Goal: Use online tool/utility: Utilize a website feature to perform a specific function

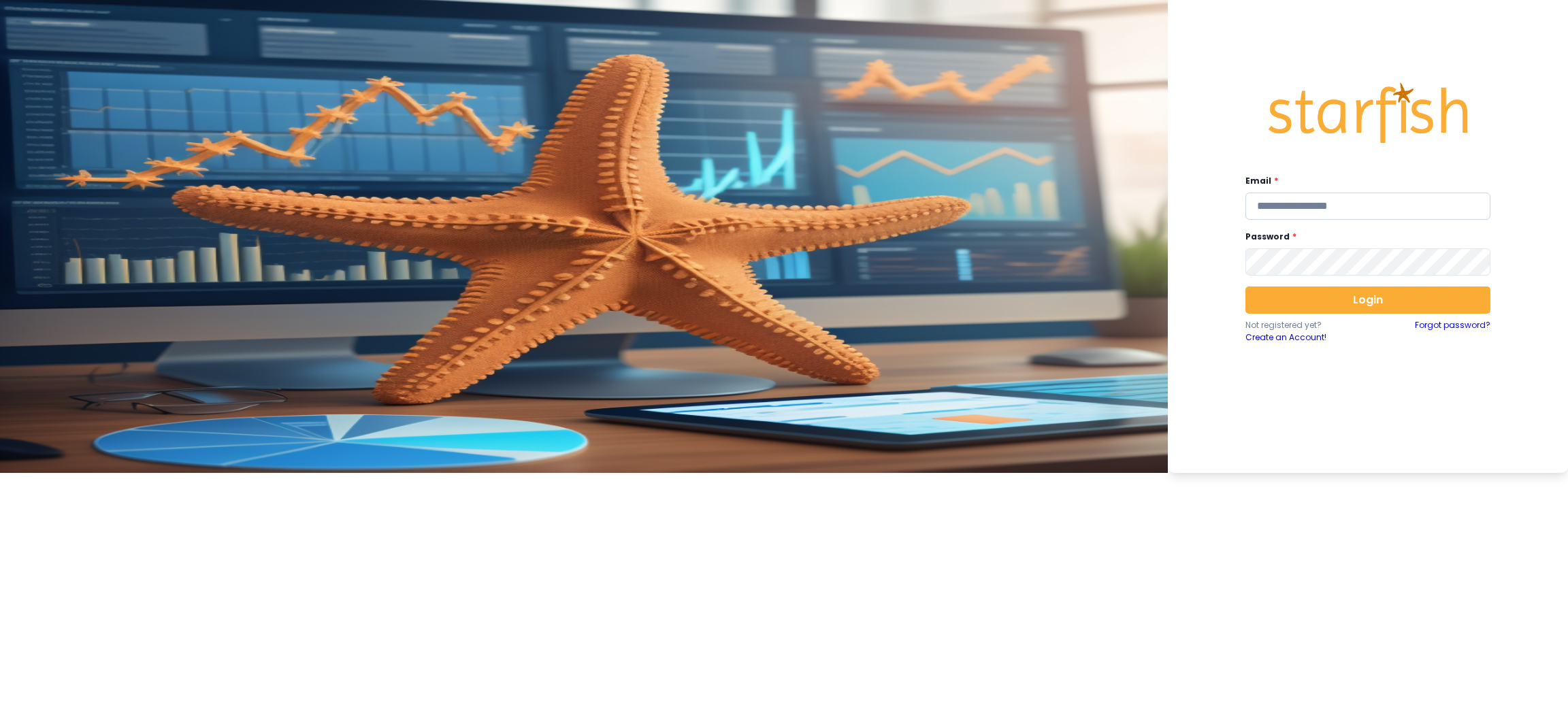
click at [1045, 202] on input "email" at bounding box center [1368, 206] width 245 height 28
type input "**********"
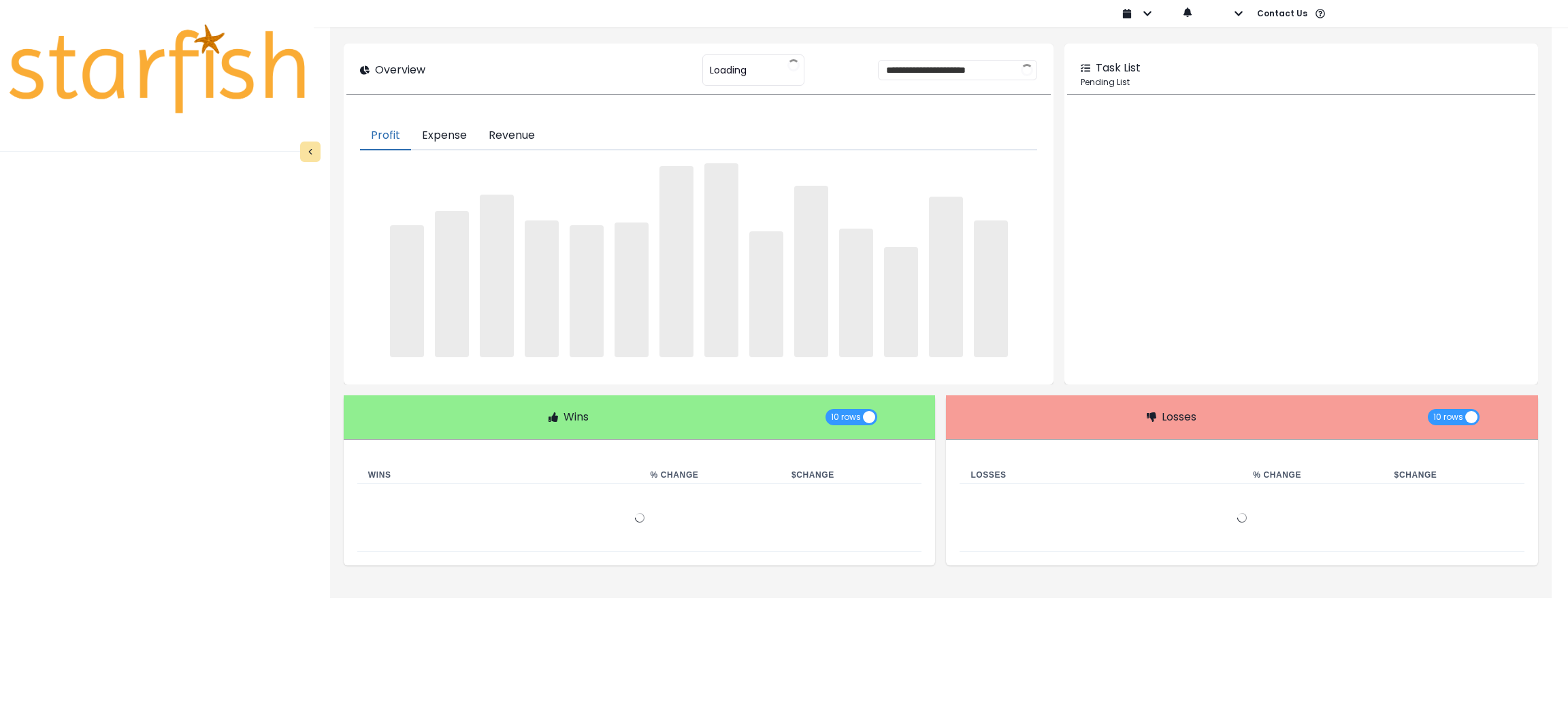
type input "********"
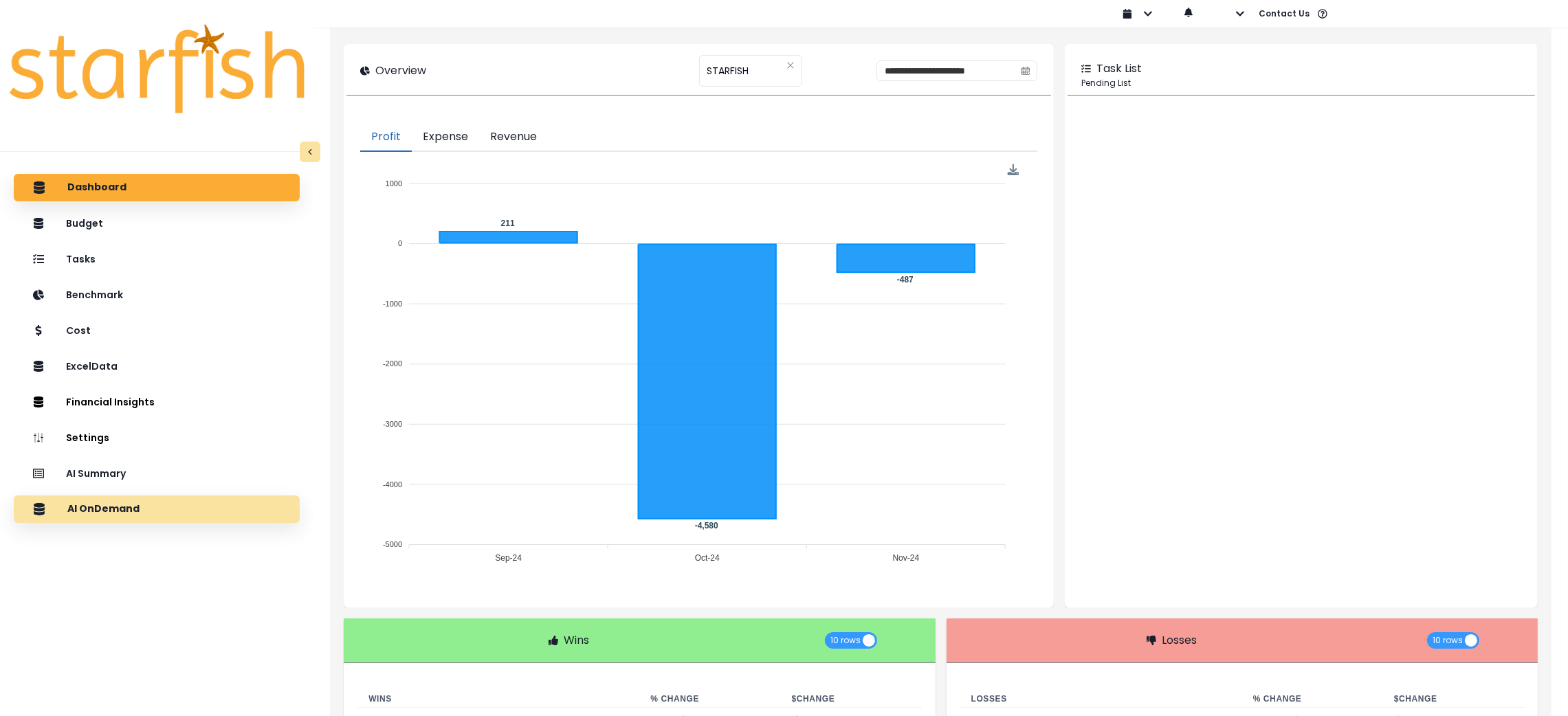
click at [121, 477] on div "AI OnDemand" at bounding box center [157, 508] width 264 height 29
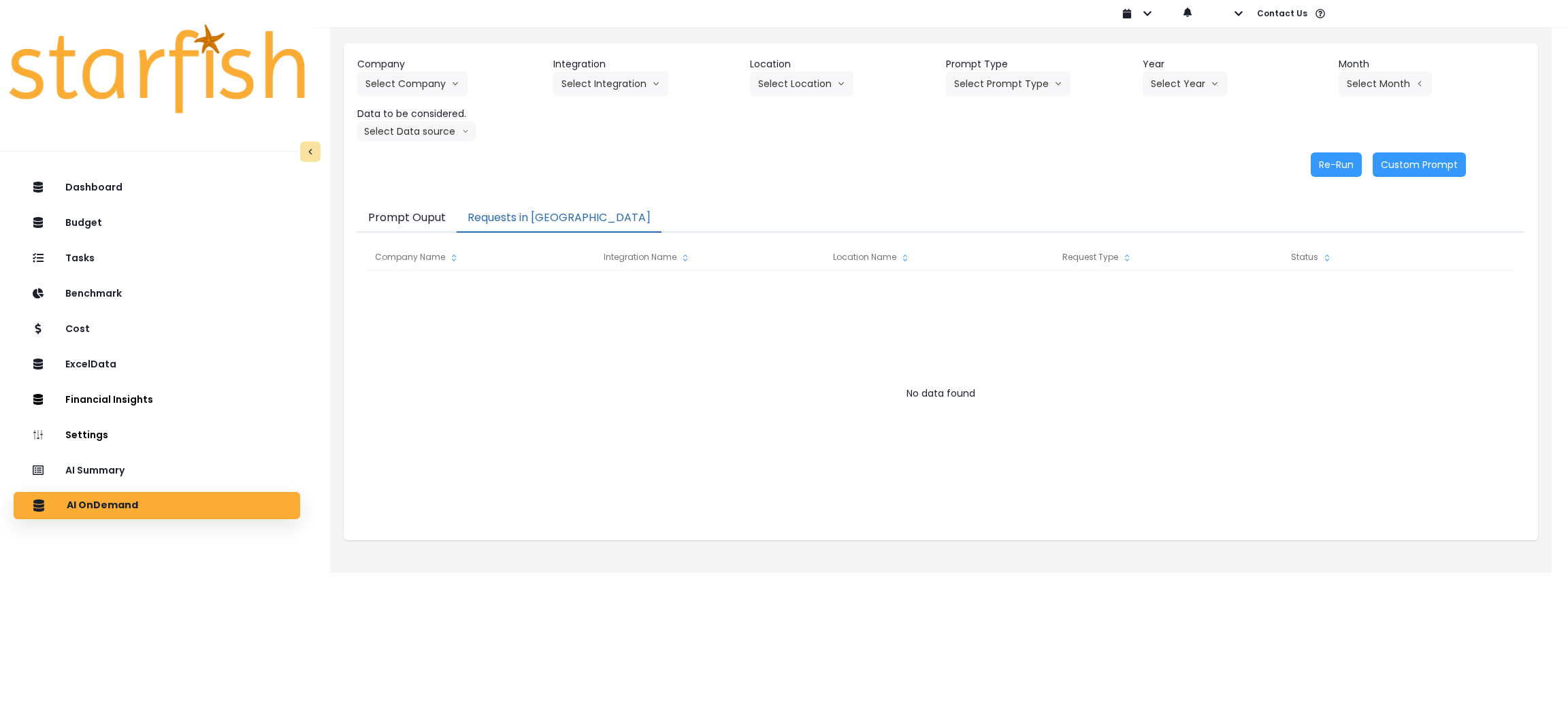
click at [516, 212] on button "Requests in [GEOGRAPHIC_DATA]" at bounding box center [559, 218] width 205 height 28
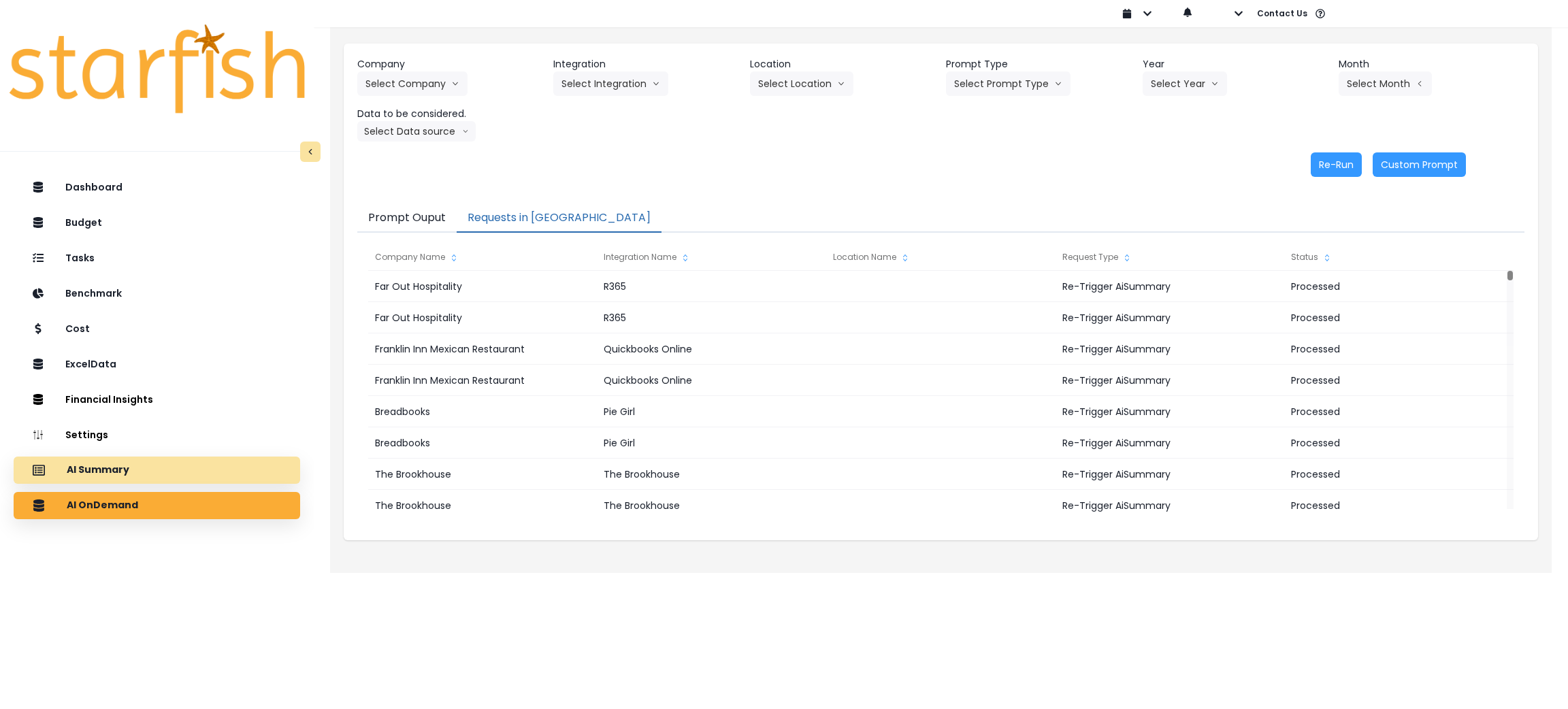
click at [104, 469] on p "AI Summary" at bounding box center [97, 469] width 63 height 12
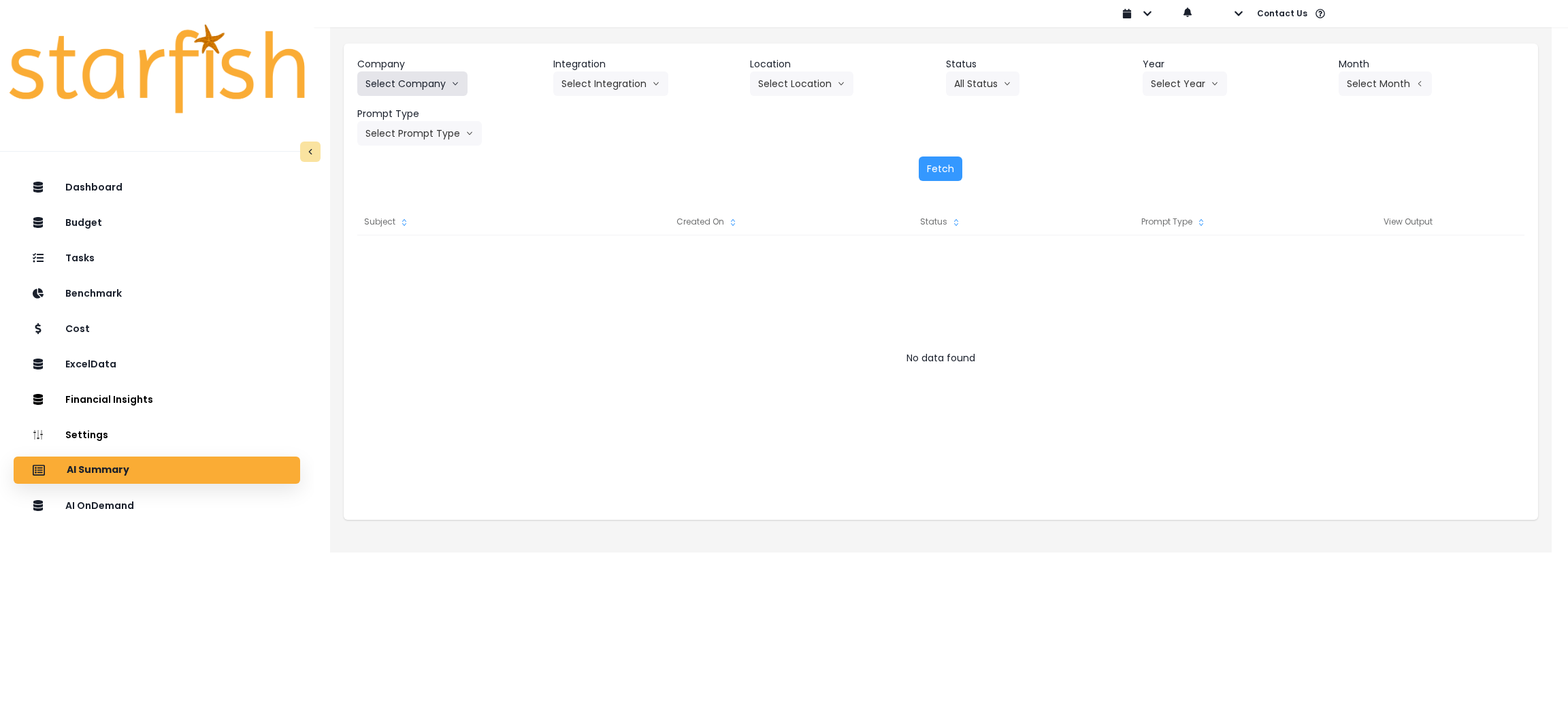
click at [419, 86] on button "Select Company" at bounding box center [413, 84] width 110 height 24
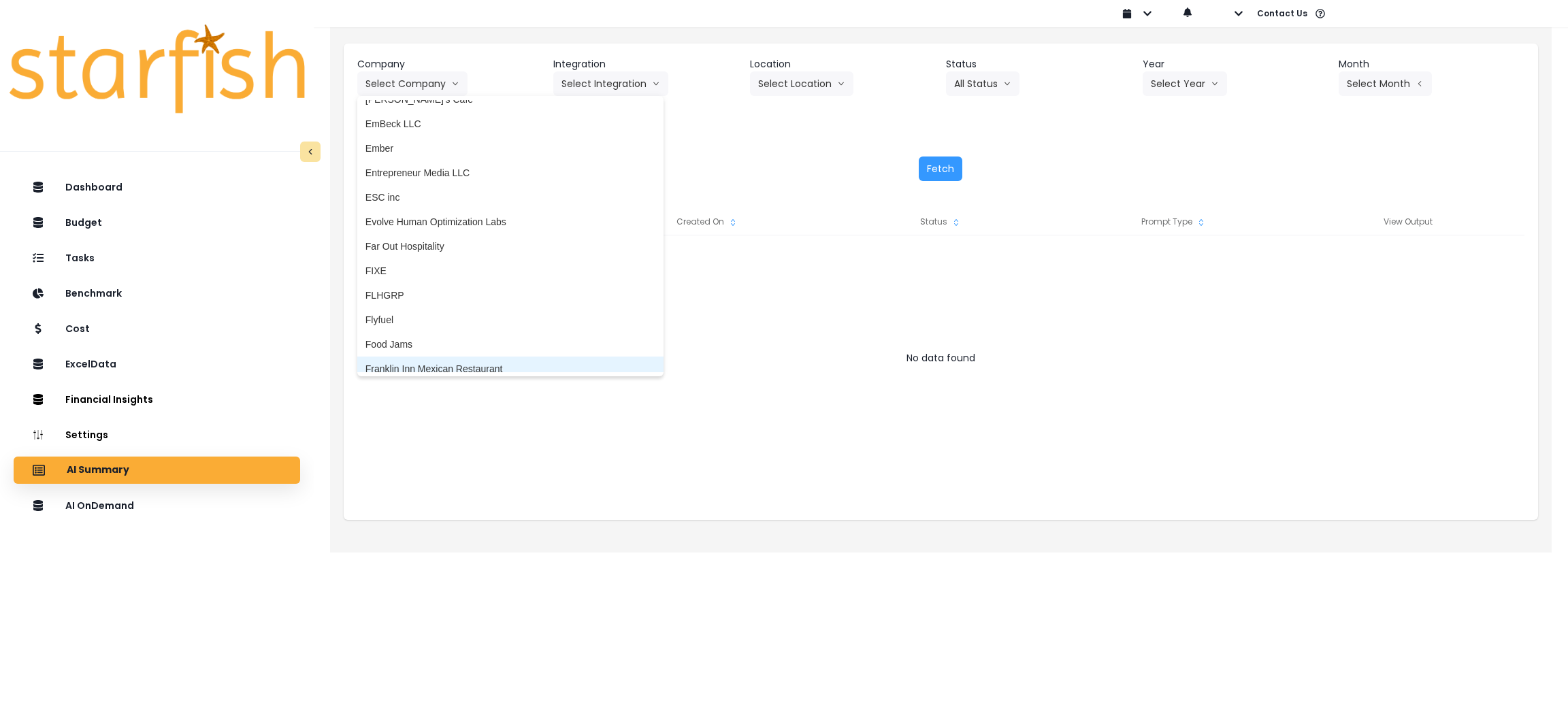
scroll to position [1020, 0]
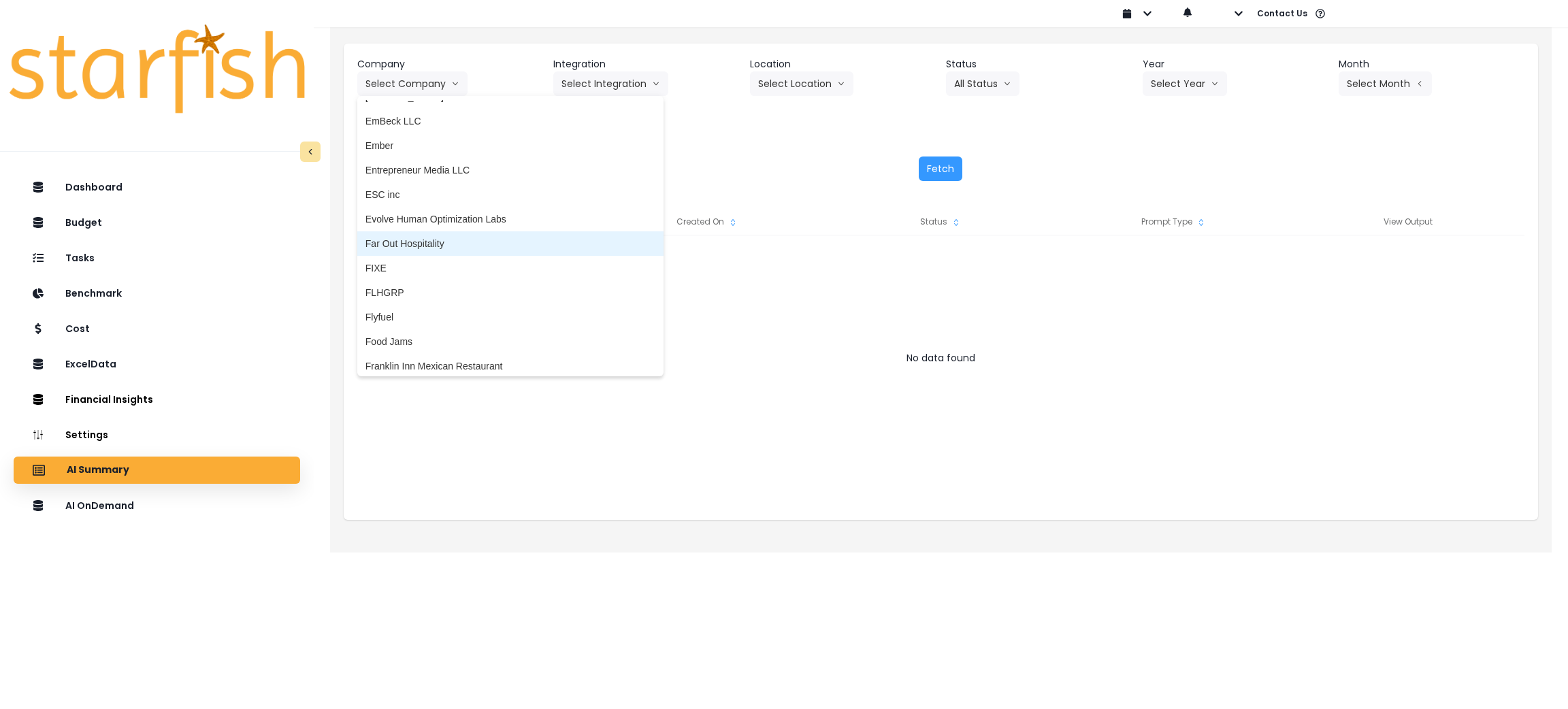
click at [418, 246] on span "Far Out Hospitality" at bounding box center [510, 244] width 290 height 14
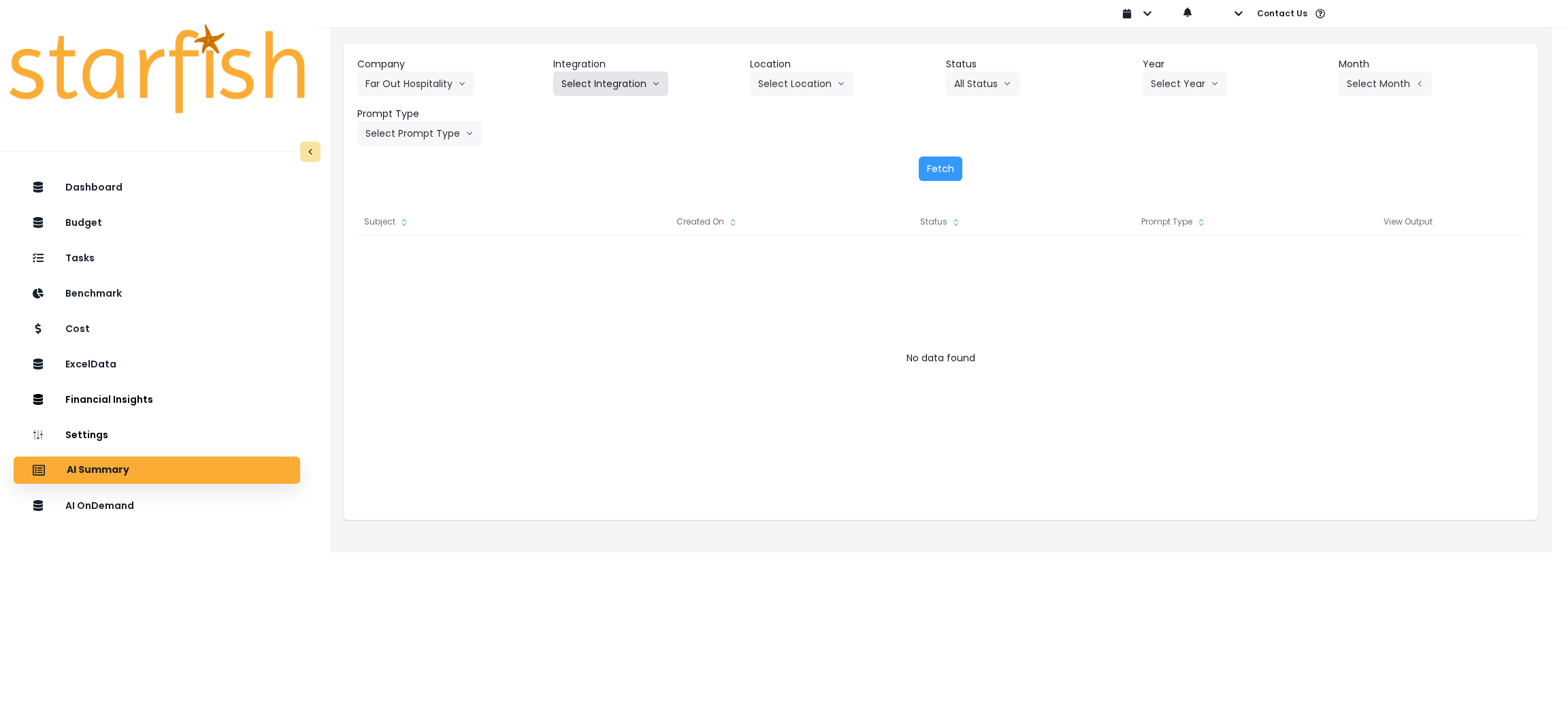
click at [626, 87] on button "Select Integration" at bounding box center [611, 84] width 115 height 24
click at [569, 108] on span "R365" at bounding box center [573, 112] width 23 height 14
click at [955, 76] on button "All Status" at bounding box center [982, 84] width 73 height 24
click at [1003, 83] on icon "arrow down line" at bounding box center [1007, 84] width 8 height 14
click at [1045, 80] on button "Select Year" at bounding box center [1185, 84] width 84 height 24
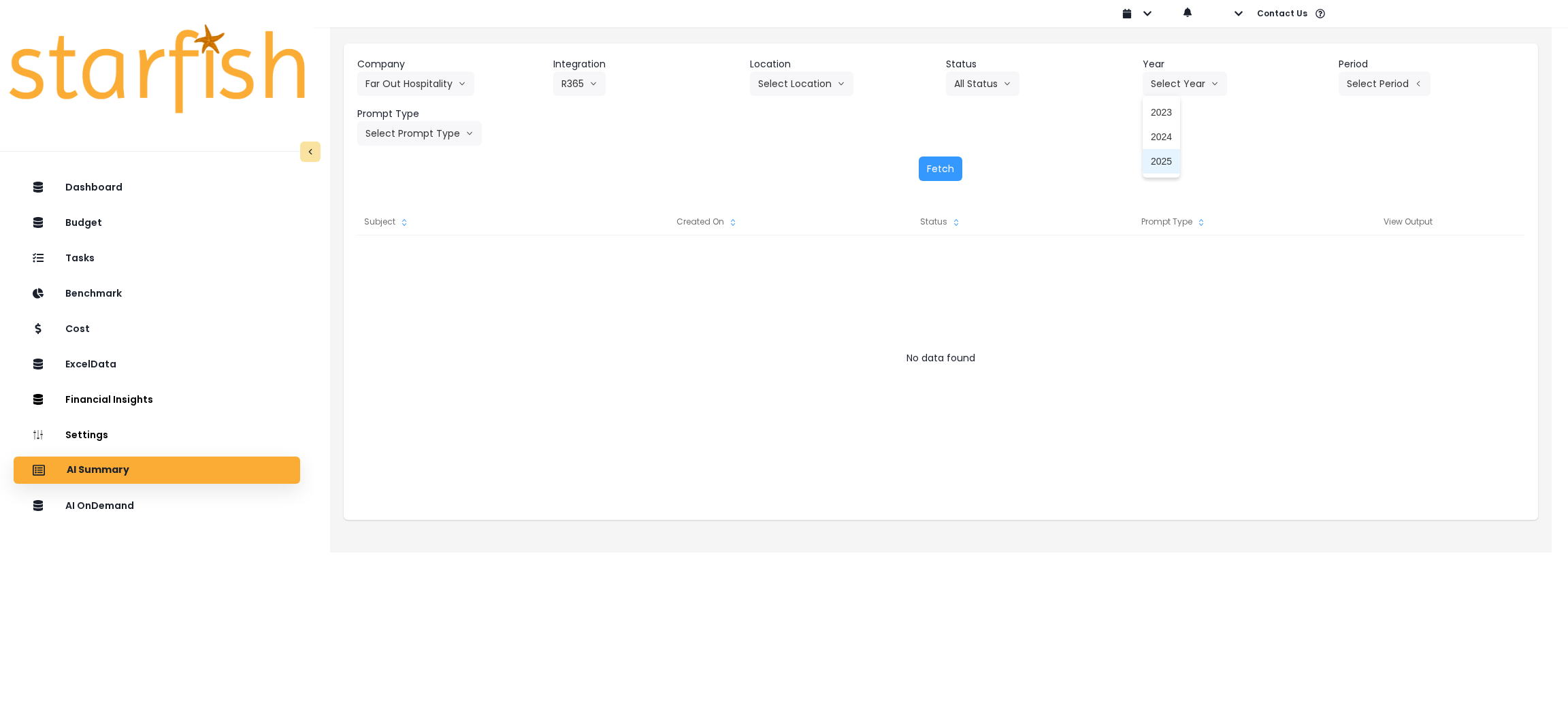
click at [1045, 159] on span "2025" at bounding box center [1162, 161] width 21 height 14
click at [1045, 73] on button "Select Period" at bounding box center [1384, 84] width 92 height 24
click at [1045, 265] on span "P8" at bounding box center [1323, 259] width 17 height 14
click at [464, 123] on button "Select Prompt Type" at bounding box center [419, 133] width 124 height 24
click at [409, 259] on span "Monthly Summary" at bounding box center [404, 260] width 77 height 14
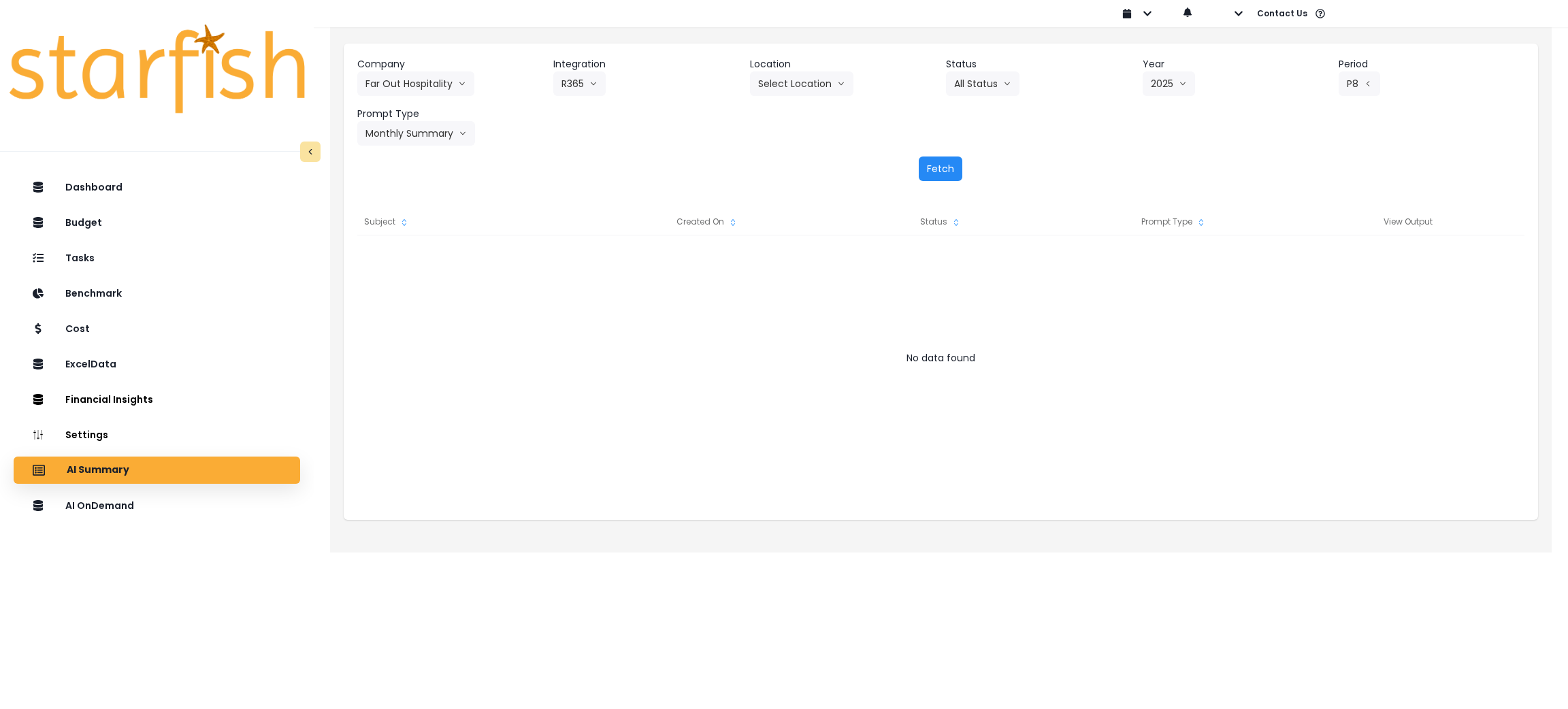
click at [933, 166] on button "Fetch" at bounding box center [941, 169] width 44 height 24
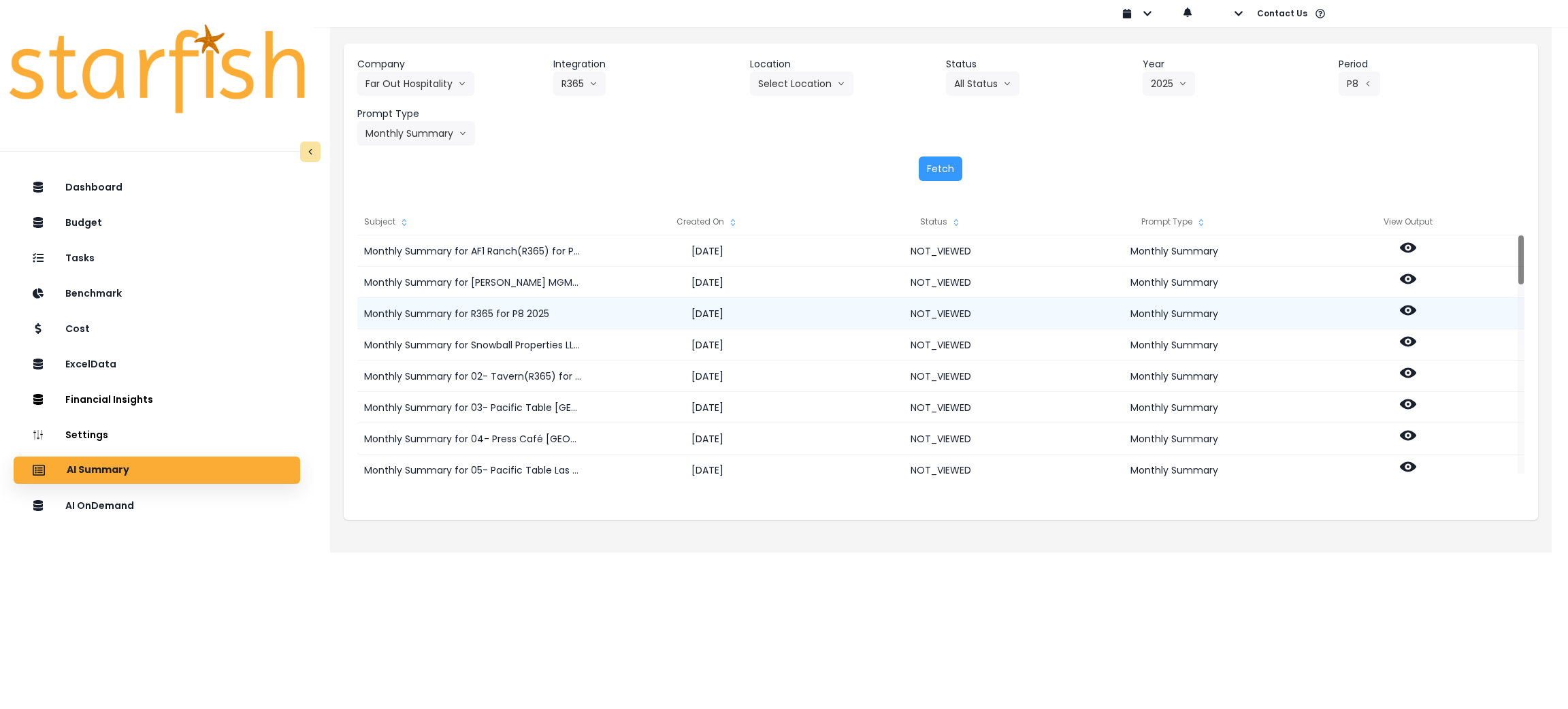
click at [1045, 309] on circle at bounding box center [1408, 309] width 2 height 2
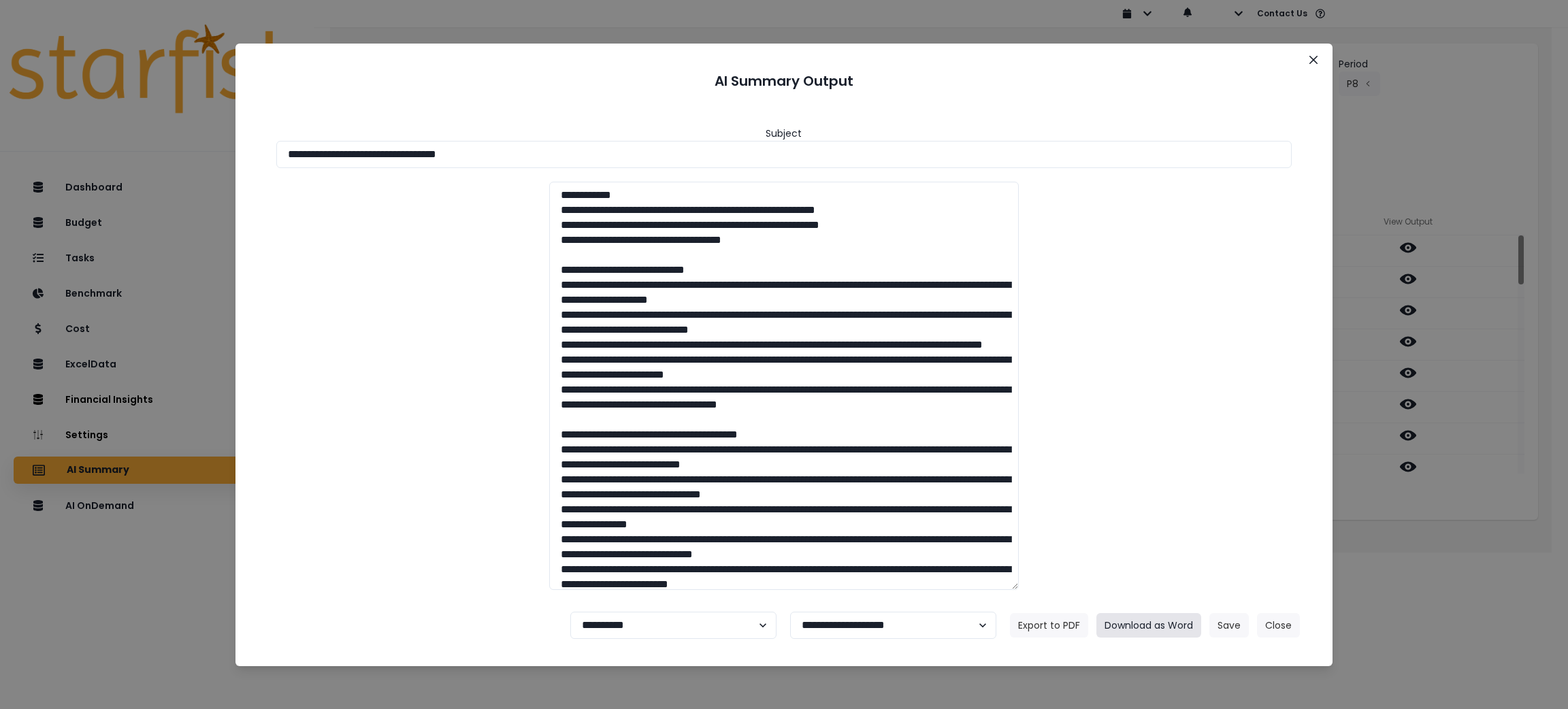
click at [1045, 472] on button "Download as Word" at bounding box center [1149, 625] width 105 height 24
click at [1045, 472] on div "**********" at bounding box center [784, 354] width 1568 height 709
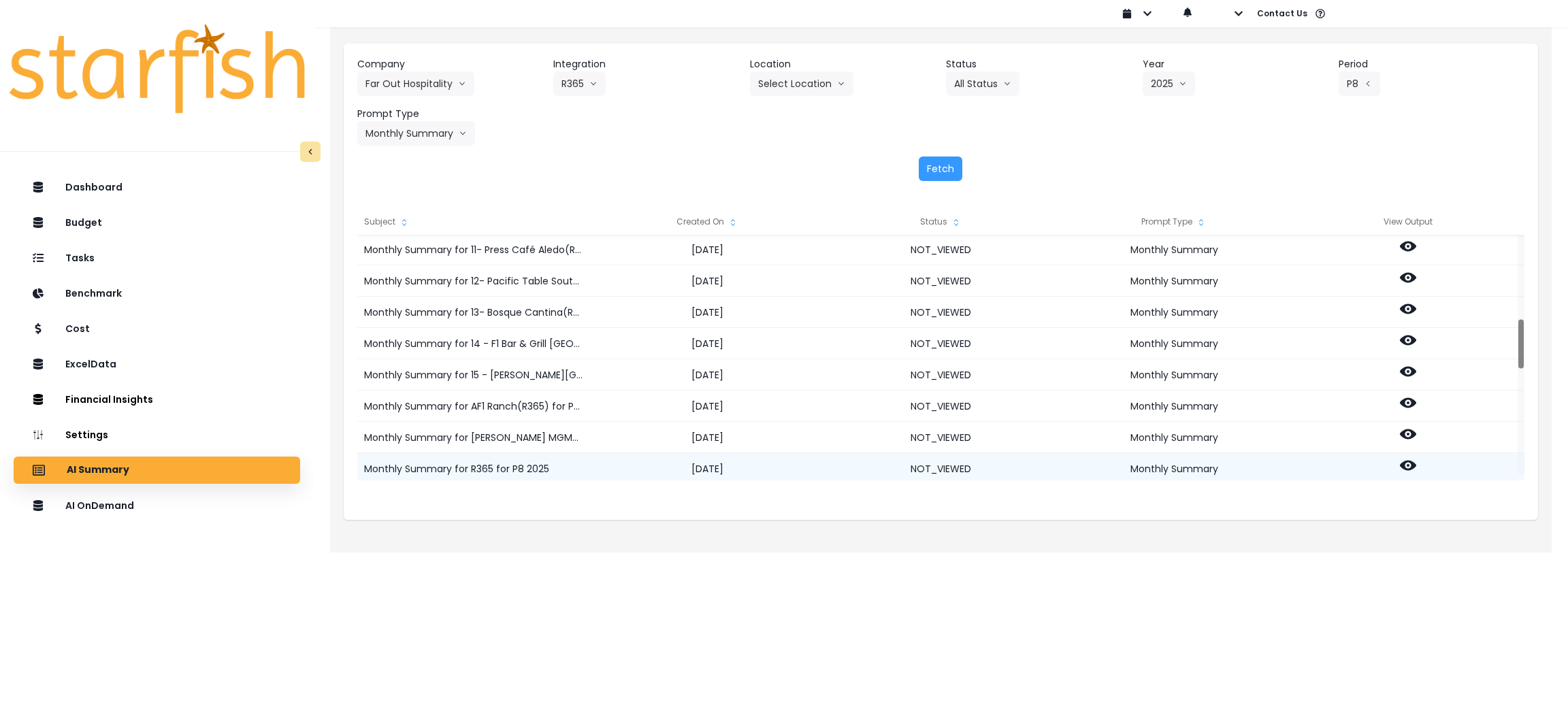
click at [1045, 463] on icon at bounding box center [1408, 465] width 16 height 11
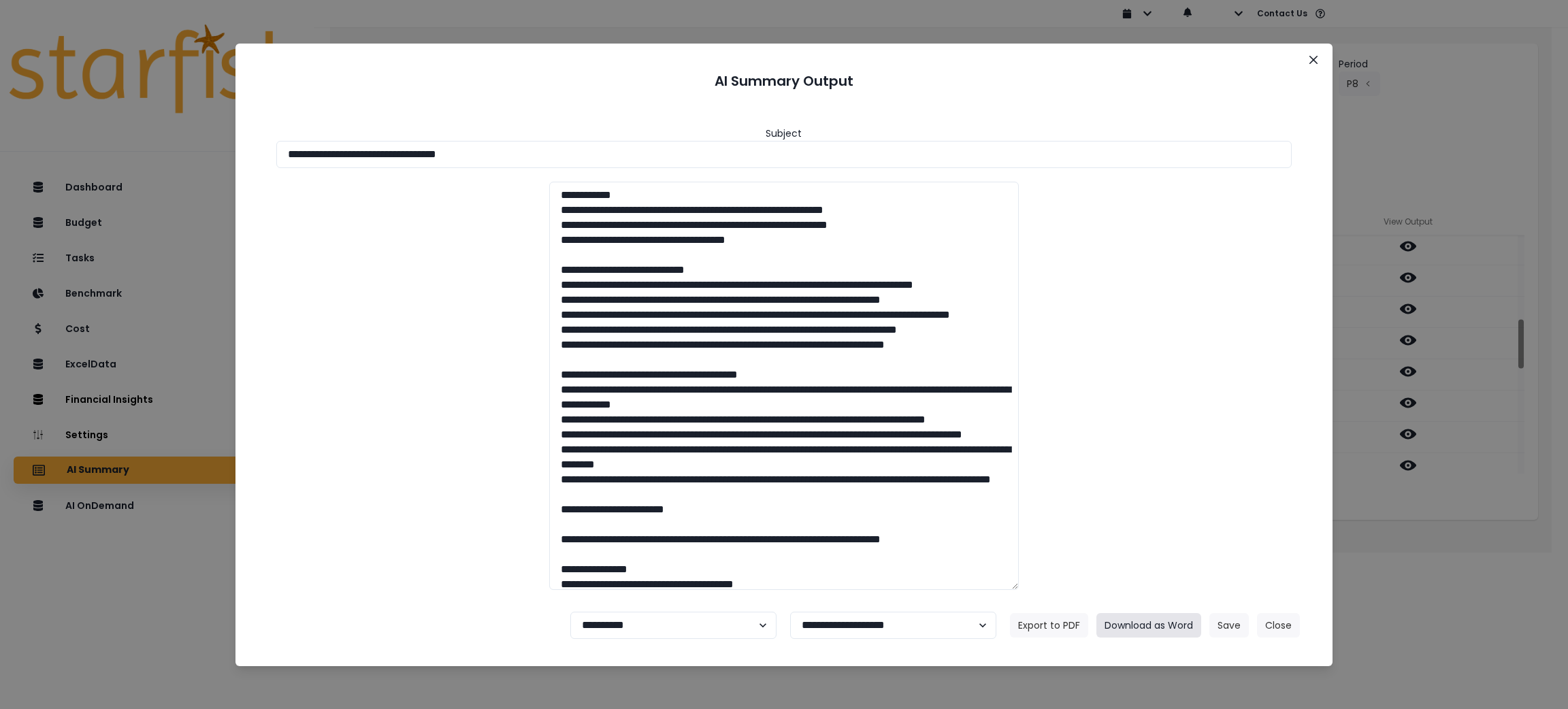
click at [1045, 472] on button "Download as Word" at bounding box center [1149, 625] width 105 height 24
click at [1045, 472] on button "Close" at bounding box center [1278, 625] width 43 height 24
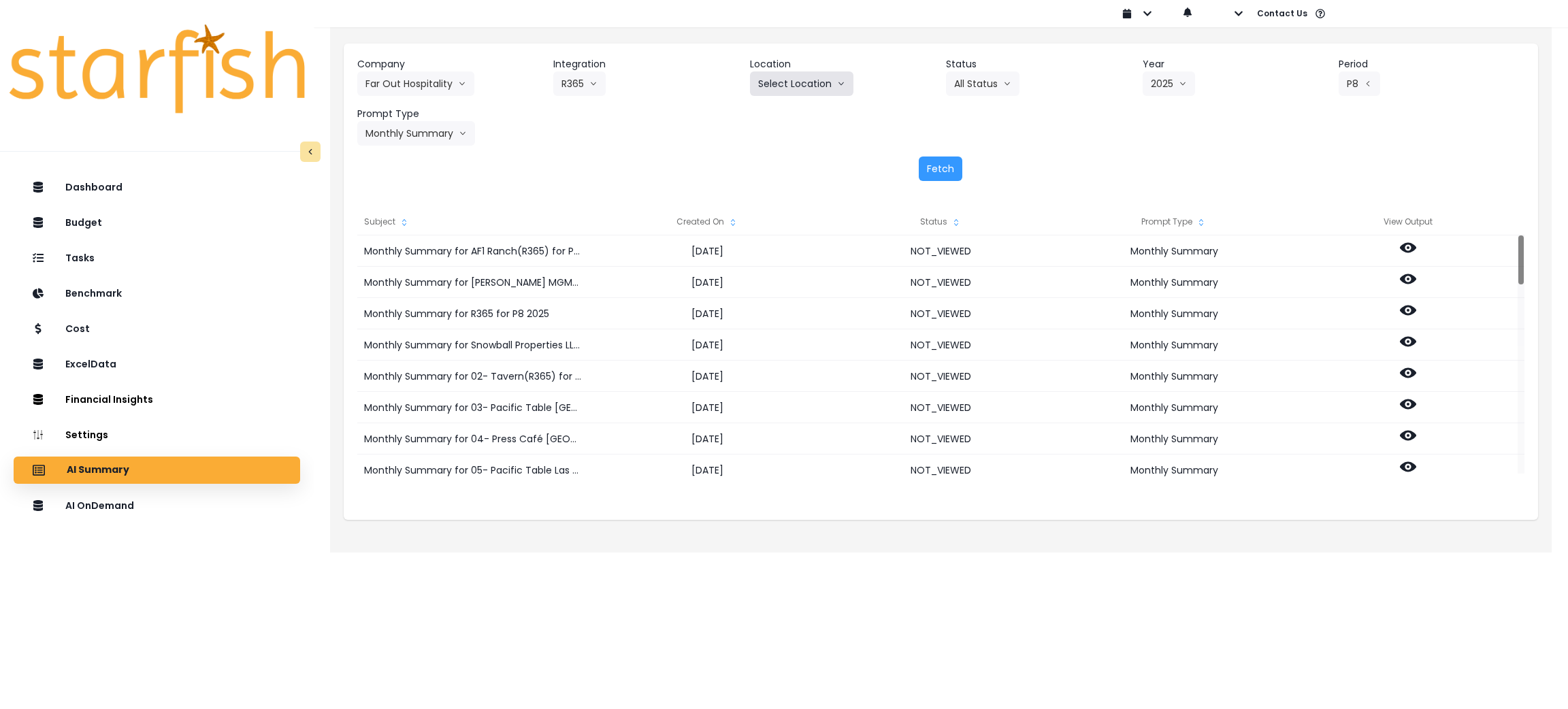
click at [790, 84] on button "Select Location" at bounding box center [801, 84] width 103 height 24
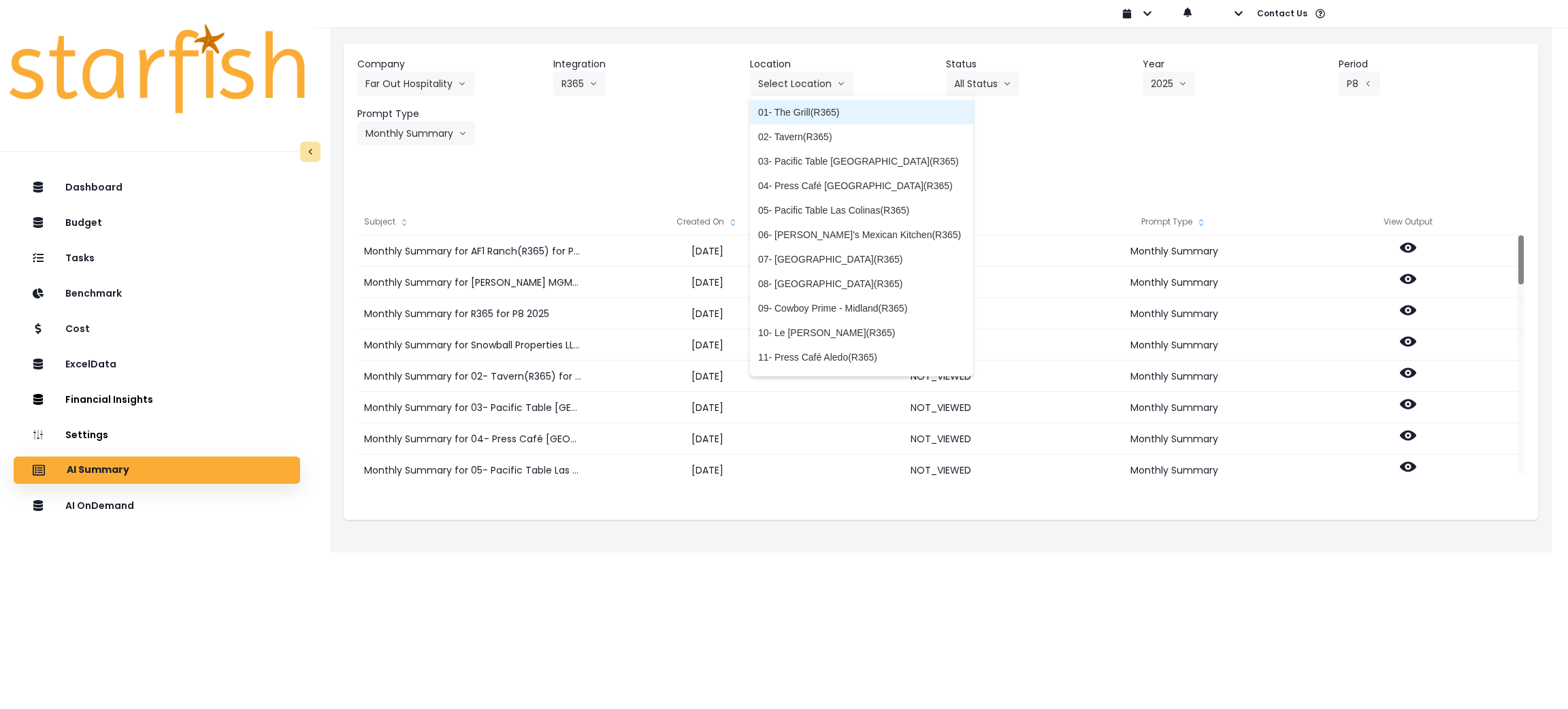
click at [791, 109] on span "01- The Grill(R365)" at bounding box center [861, 112] width 207 height 14
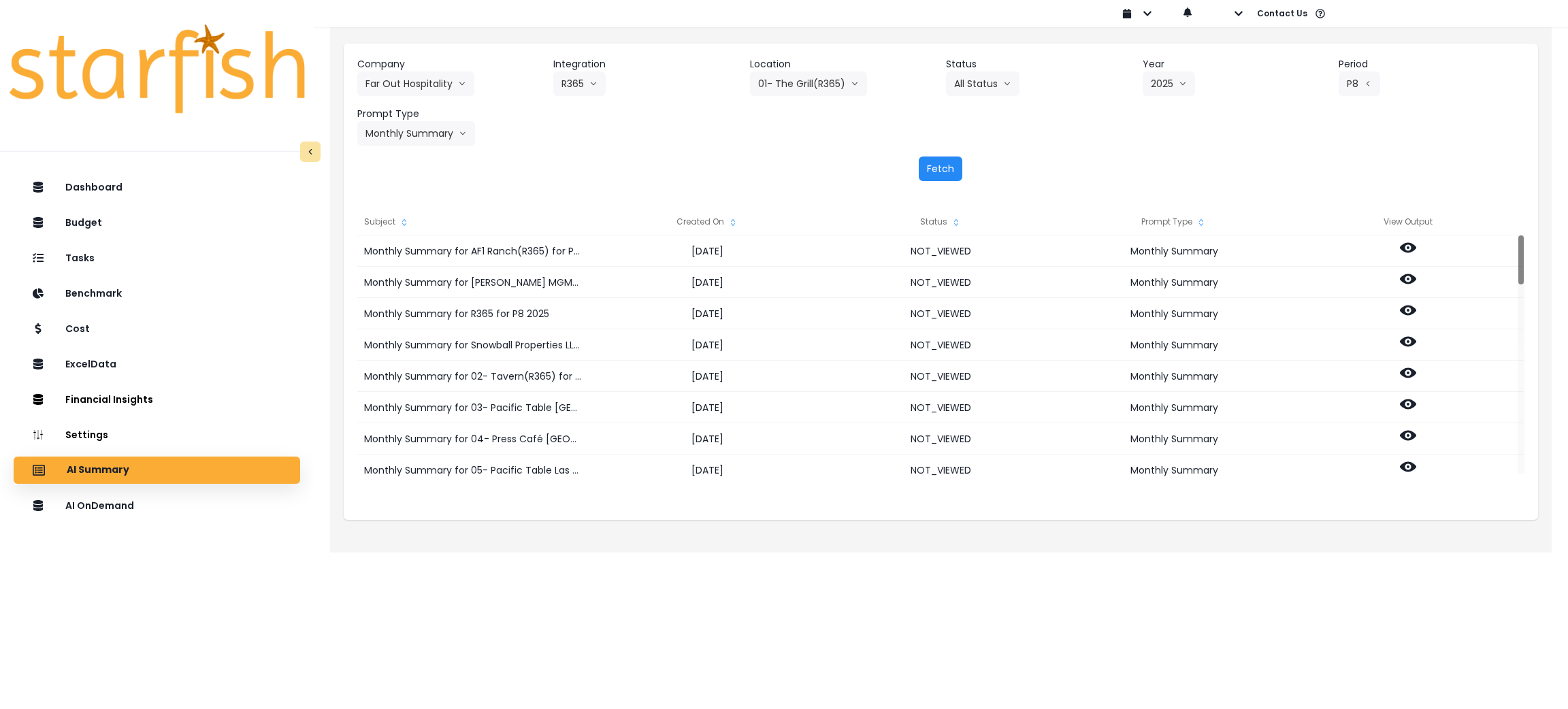
click at [936, 169] on button "Fetch" at bounding box center [941, 169] width 44 height 24
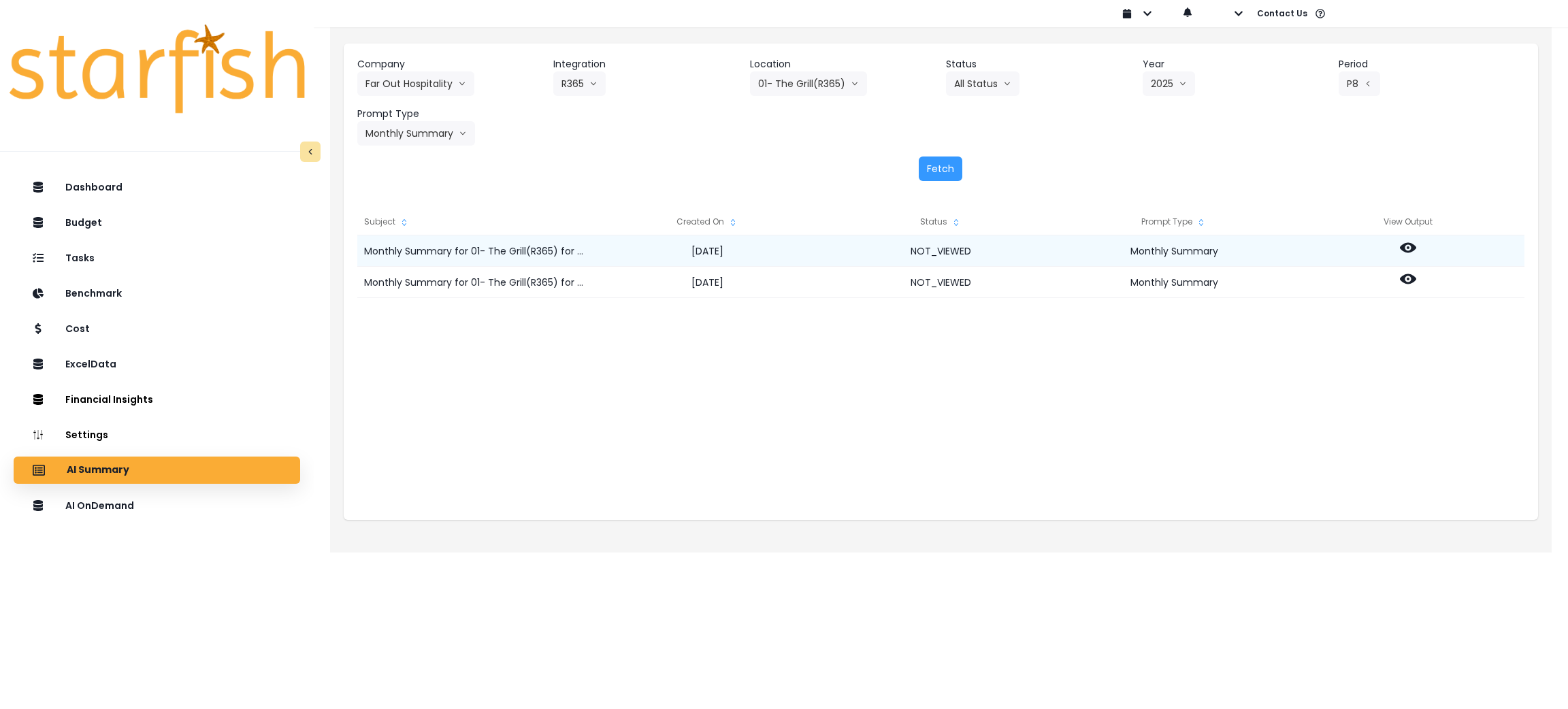
click at [1045, 247] on circle at bounding box center [1408, 247] width 2 height 2
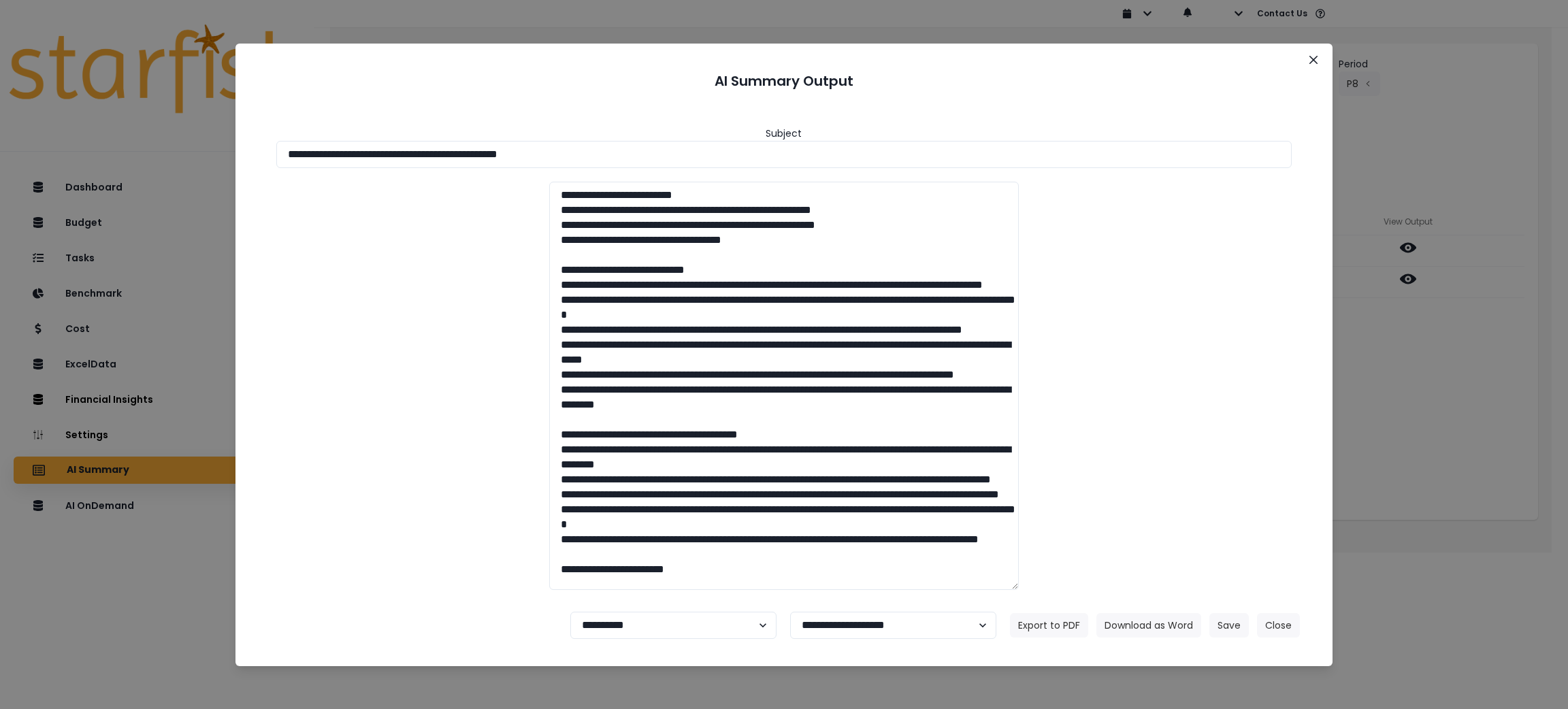
drag, startPoint x: 648, startPoint y: 158, endPoint x: 344, endPoint y: 318, distance: 343.5
click at [0, 158] on div "**********" at bounding box center [784, 354] width 1568 height 709
click at [1045, 472] on button "Download as Word" at bounding box center [1149, 625] width 105 height 24
click at [1045, 409] on div "**********" at bounding box center [784, 354] width 1568 height 709
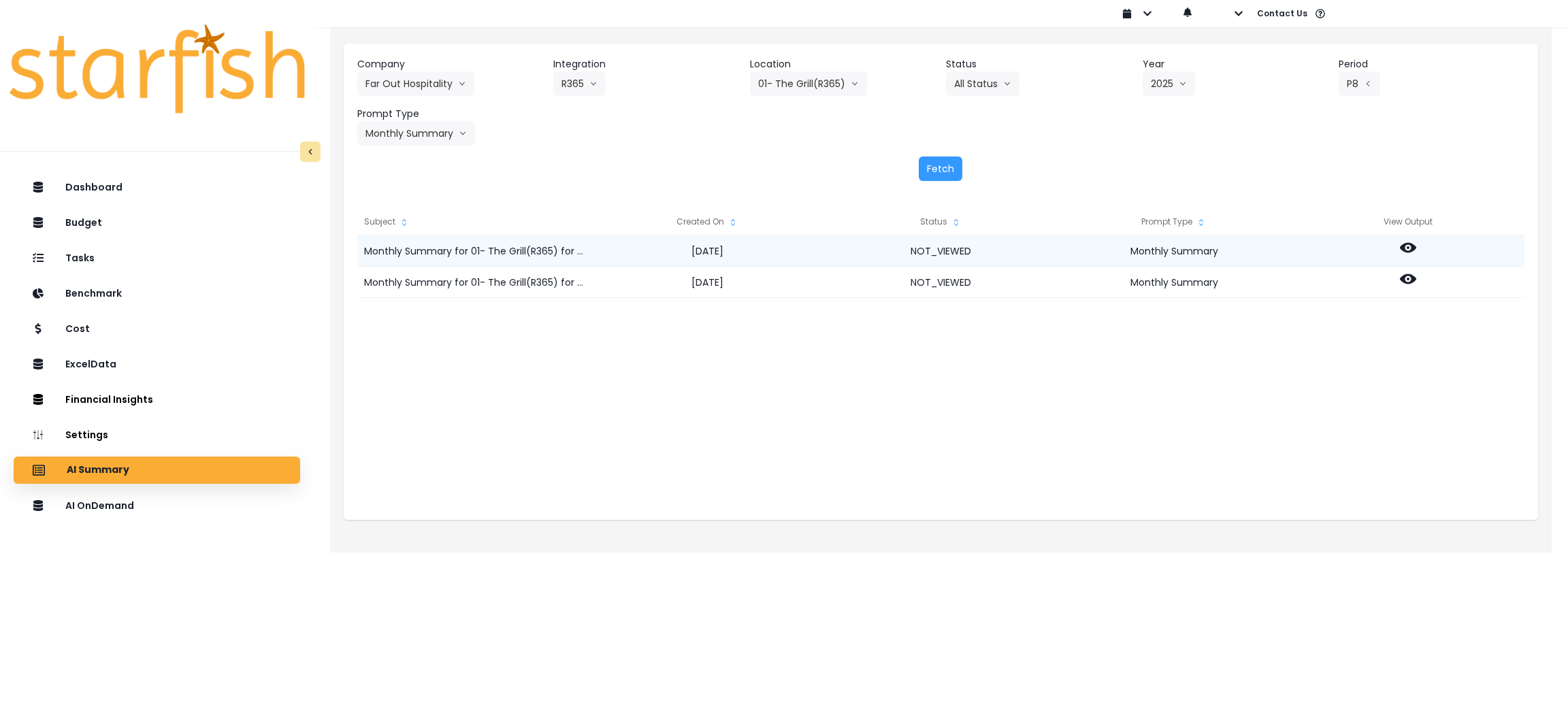
click at [1045, 264] on div at bounding box center [1407, 251] width 233 height 32
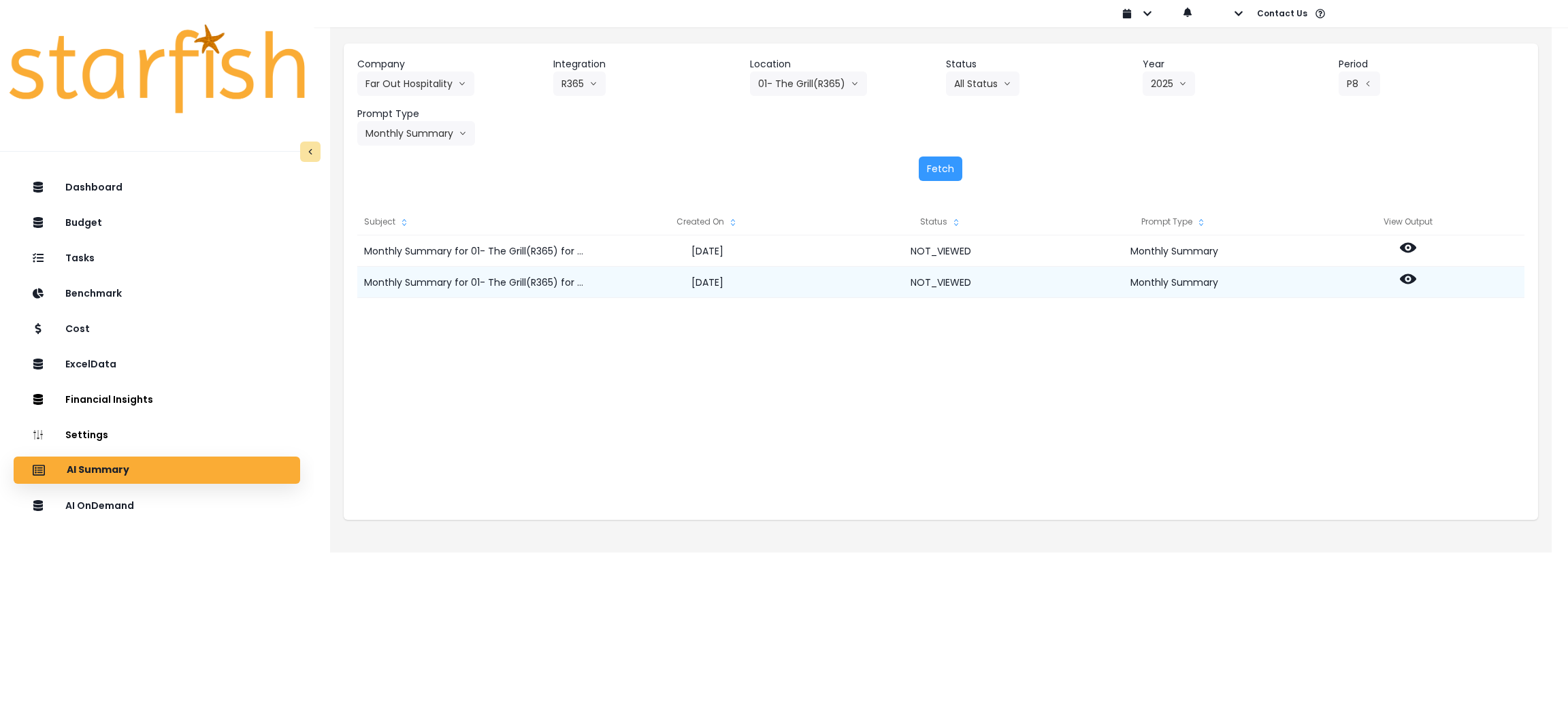
click at [1045, 275] on icon at bounding box center [1408, 279] width 16 height 11
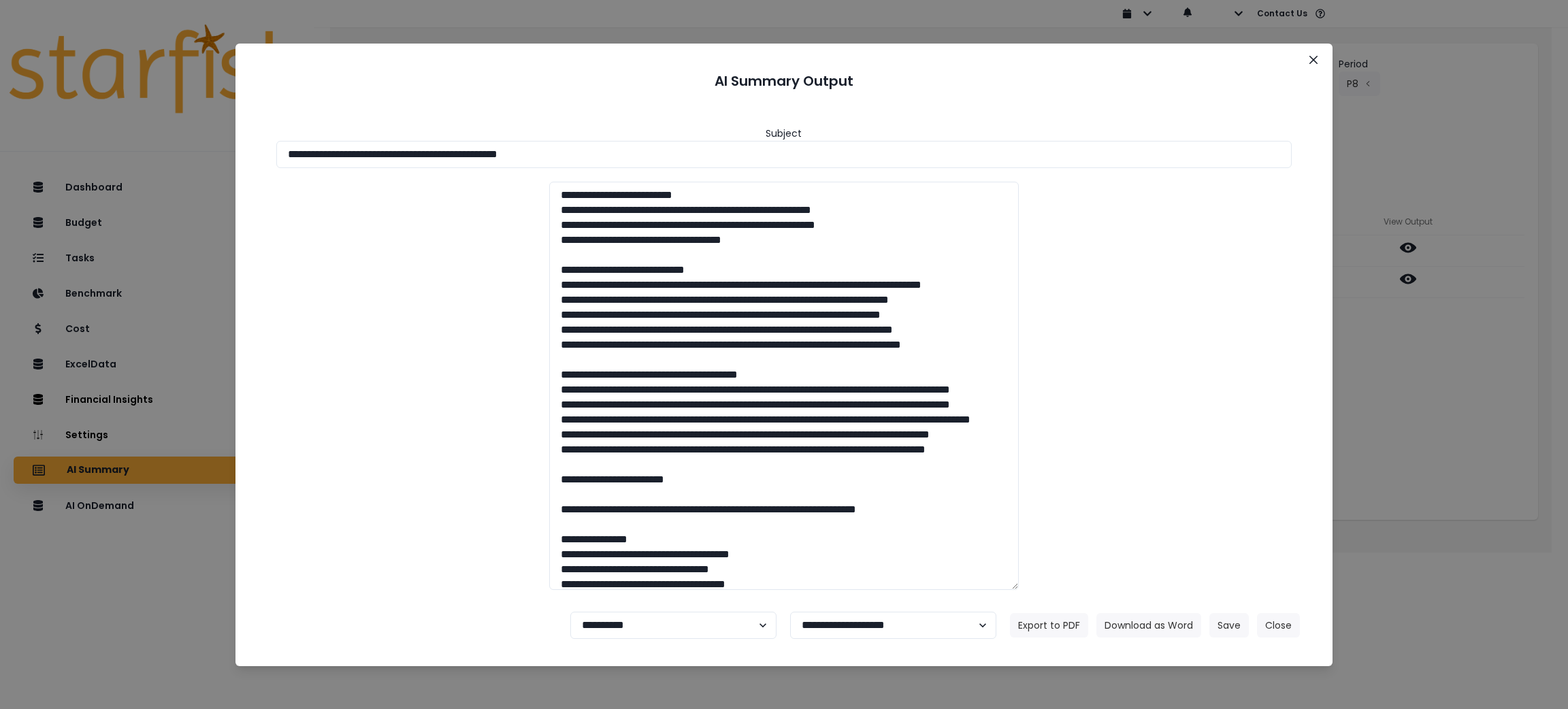
drag, startPoint x: 640, startPoint y: 149, endPoint x: 0, endPoint y: 92, distance: 642.5
click at [0, 92] on div "**********" at bounding box center [784, 354] width 1568 height 709
click at [1045, 472] on button "Download as Word" at bounding box center [1149, 625] width 105 height 24
click at [1045, 472] on button "Close" at bounding box center [1278, 625] width 43 height 24
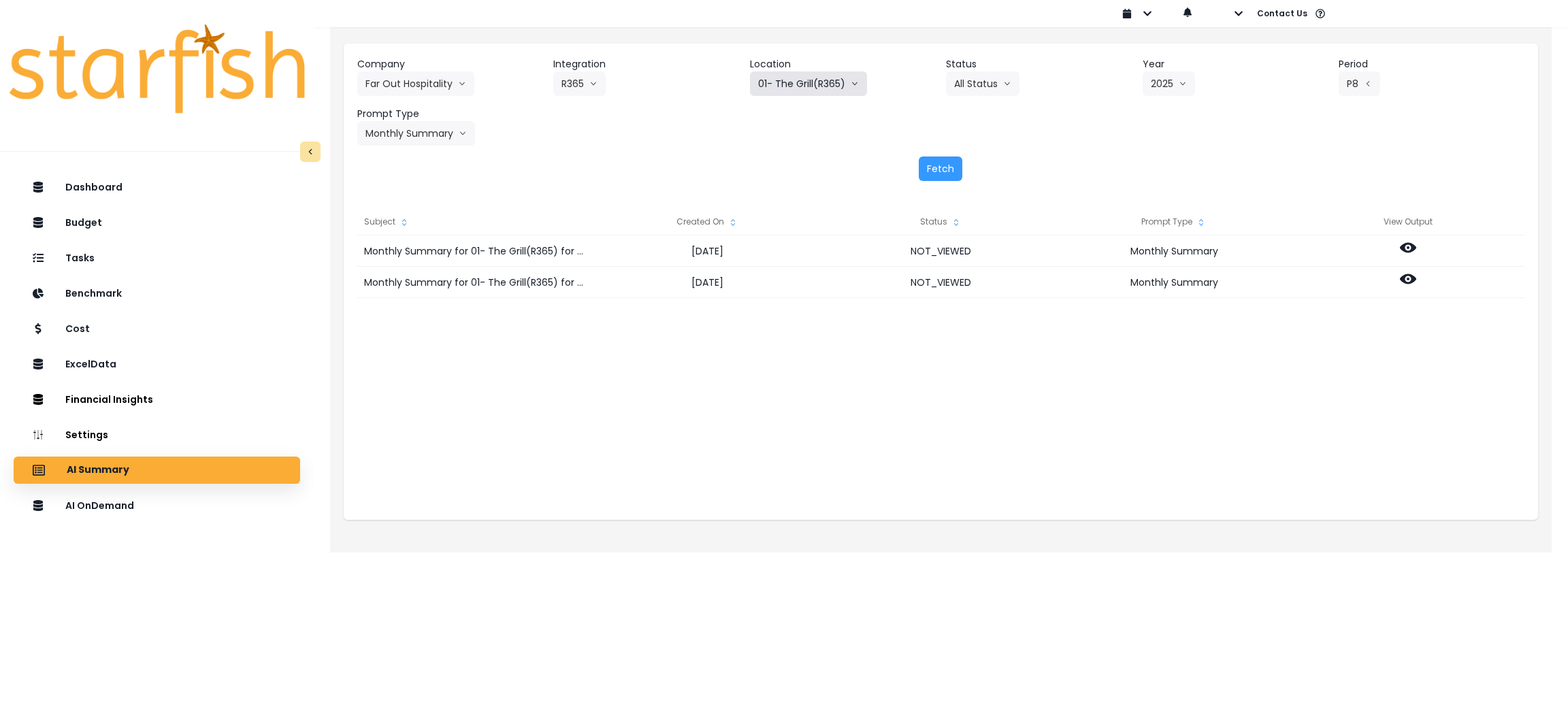
click at [773, 93] on button "01- The Grill(R365)" at bounding box center [808, 84] width 117 height 24
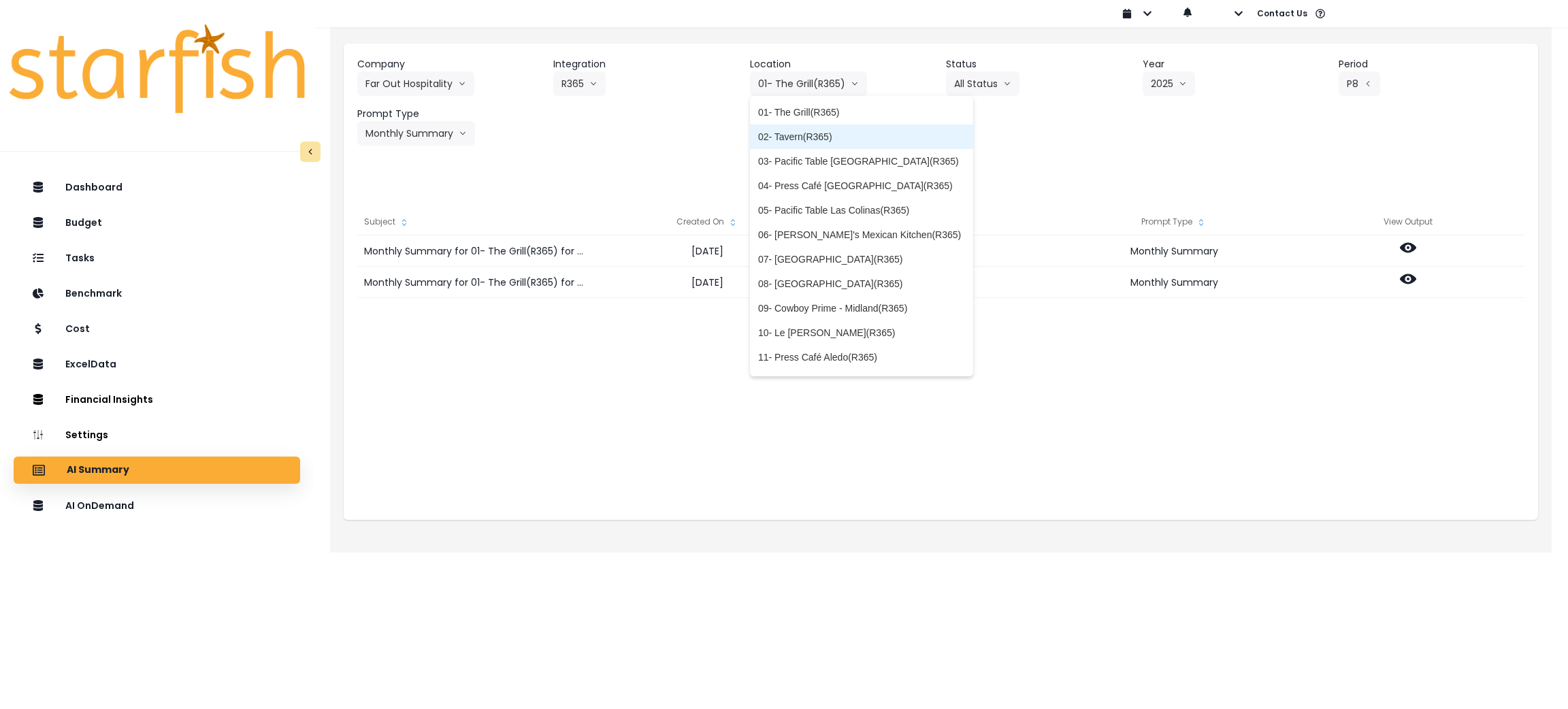
click at [777, 136] on span "02- Tavern(R365)" at bounding box center [861, 136] width 207 height 14
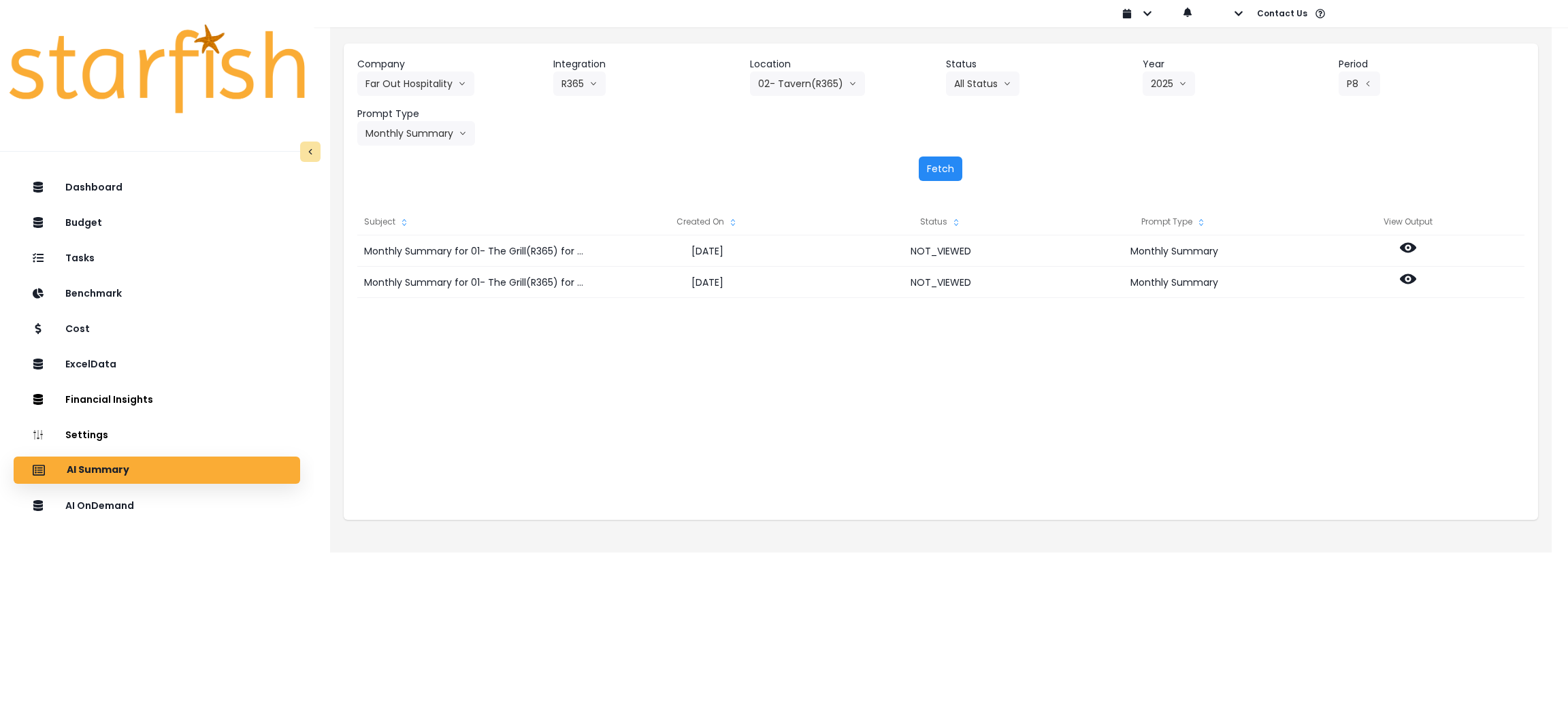
click at [934, 170] on button "Fetch" at bounding box center [941, 169] width 44 height 24
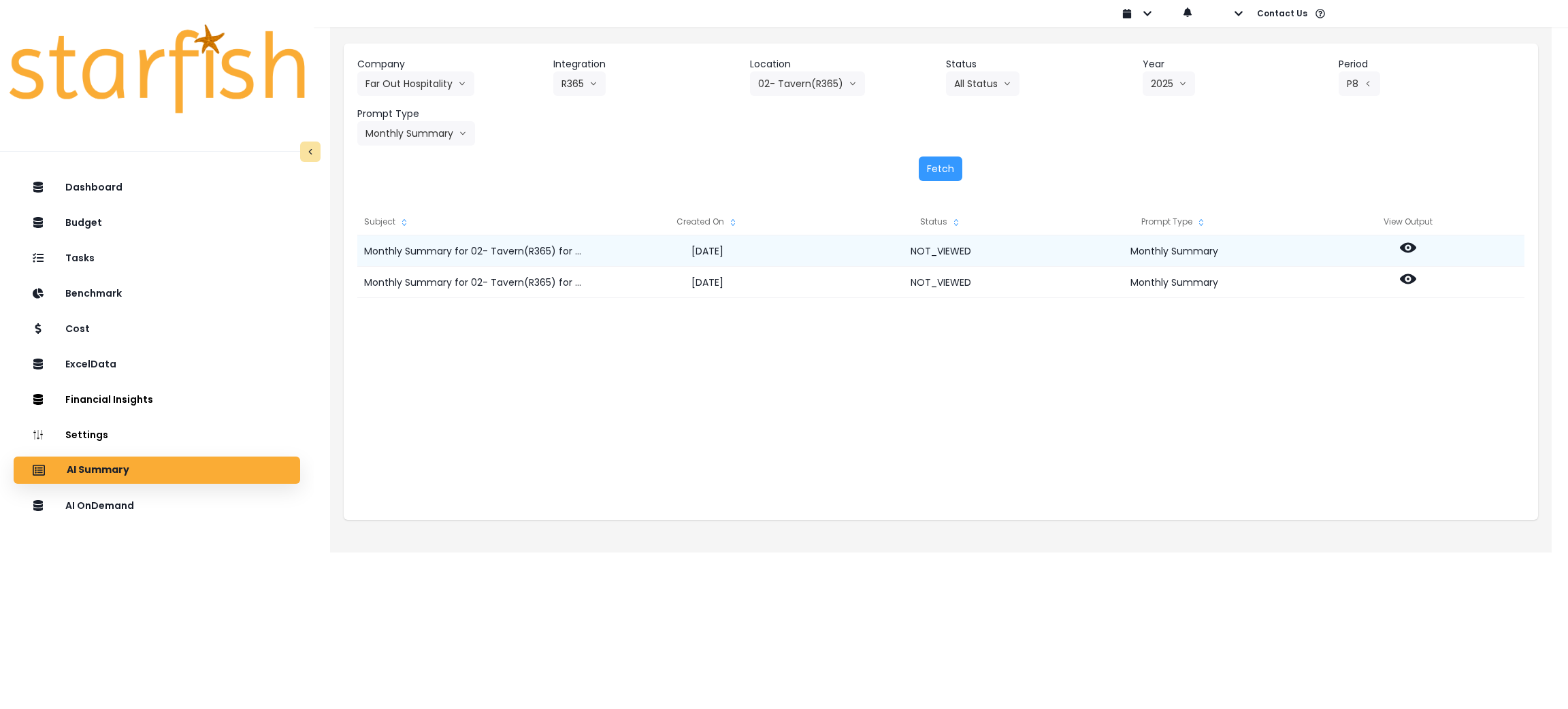
click at [1045, 246] on icon at bounding box center [1408, 248] width 16 height 16
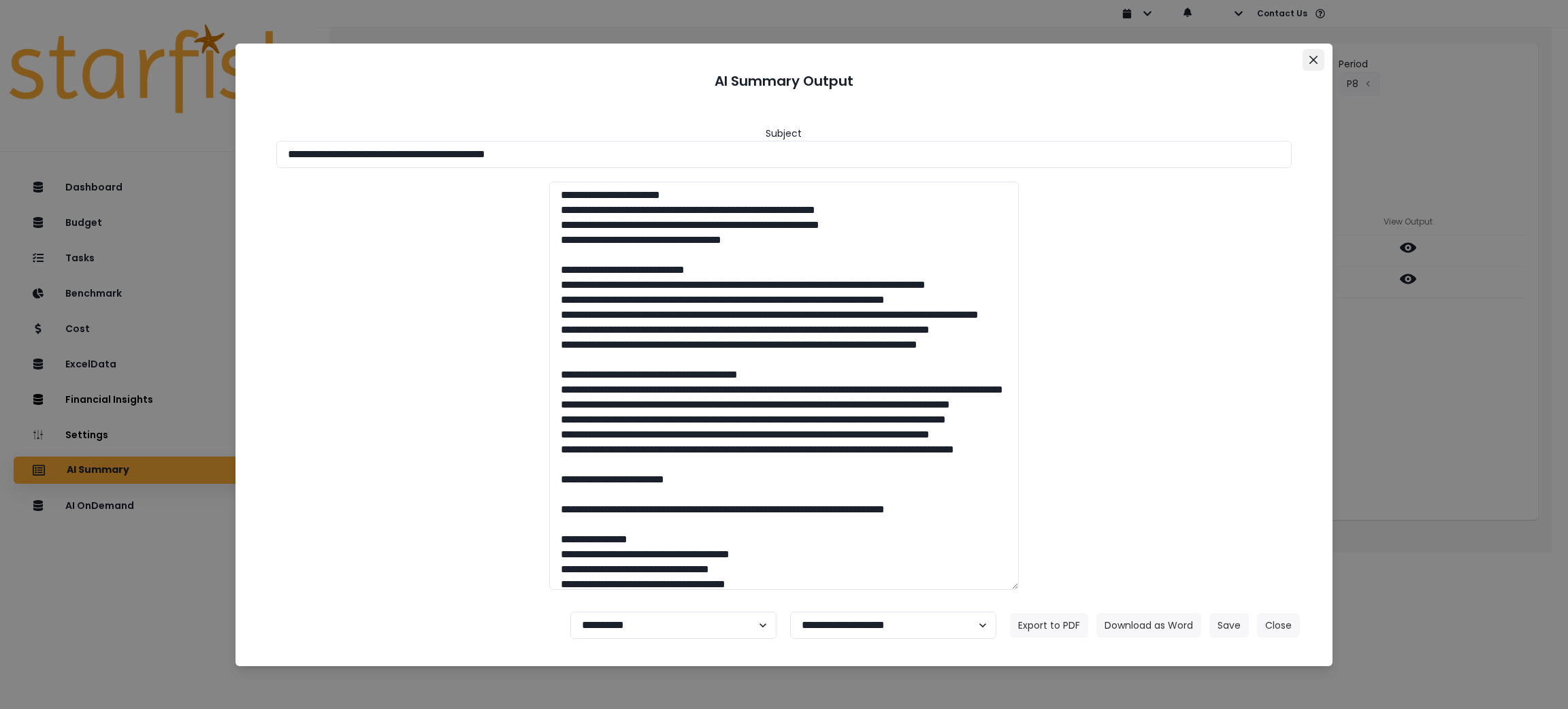
click at [1045, 56] on icon "Close" at bounding box center [1314, 60] width 8 height 8
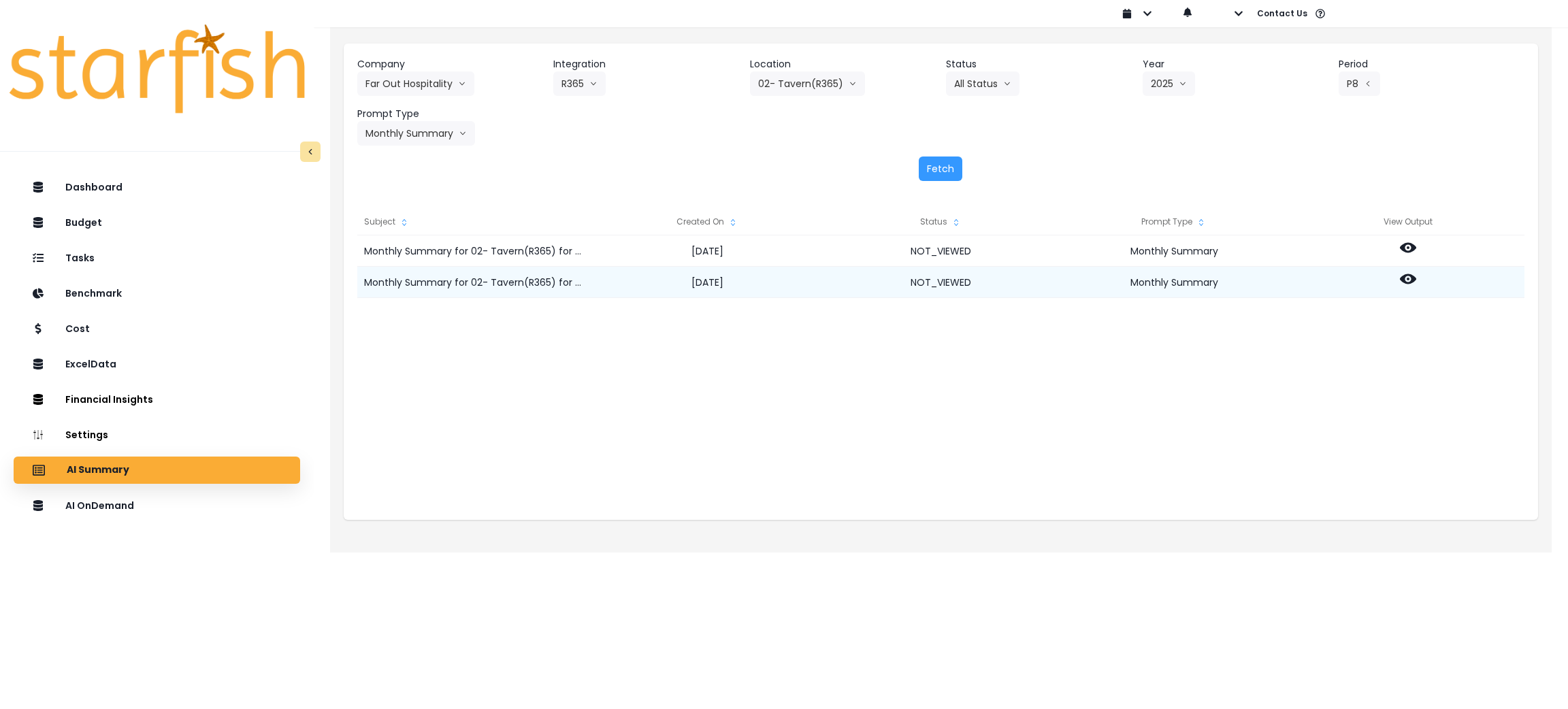
click at [1045, 278] on icon at bounding box center [1408, 279] width 16 height 16
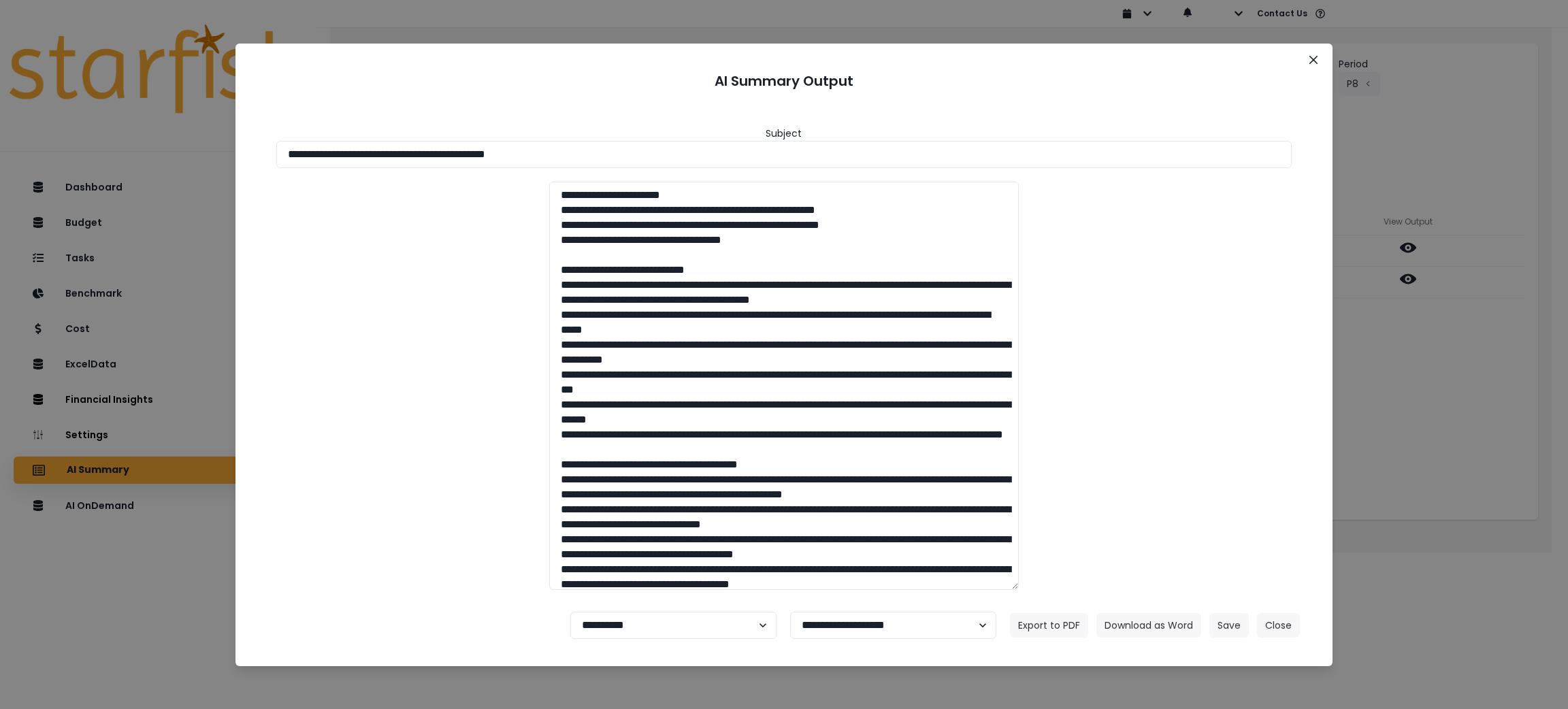
click at [1045, 358] on div "**********" at bounding box center [784, 354] width 1568 height 709
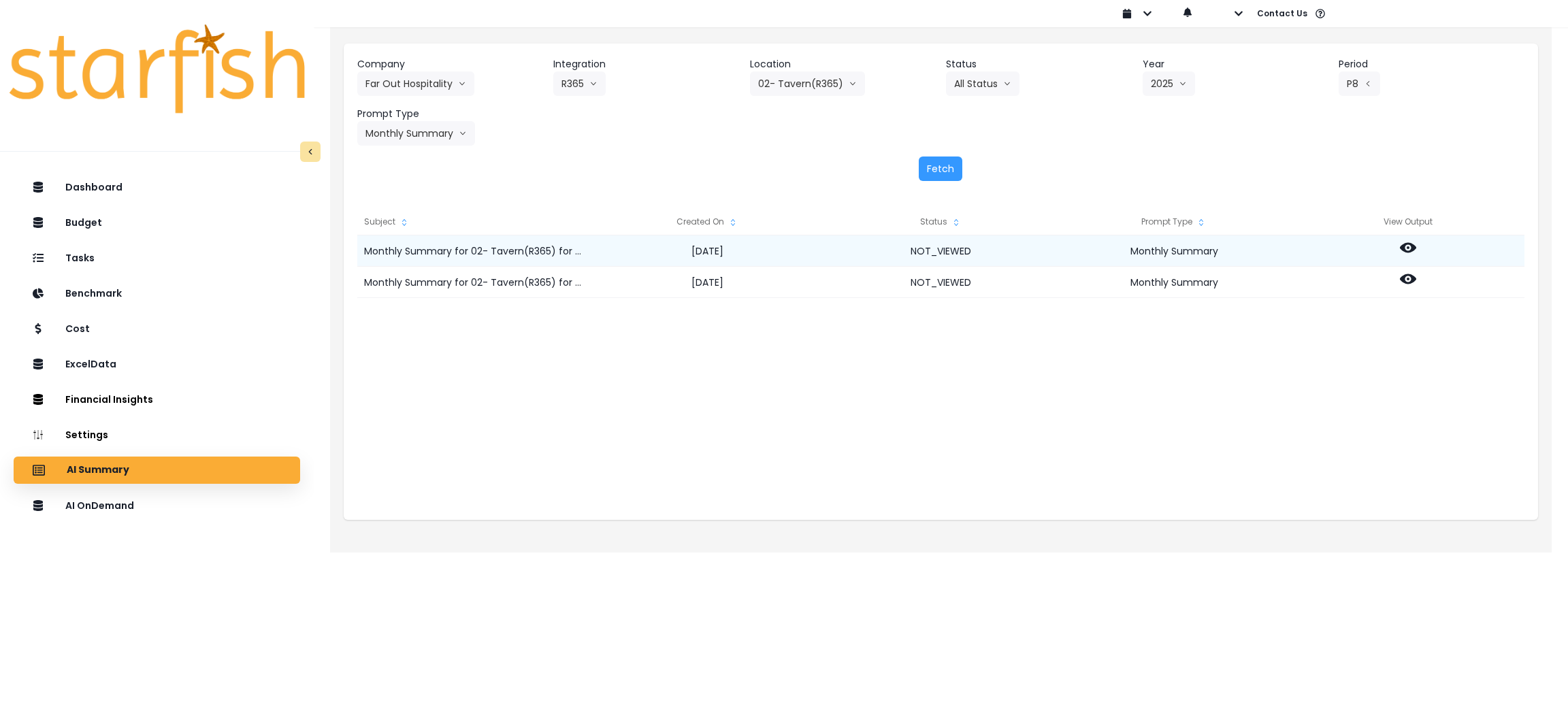
click at [1045, 240] on icon at bounding box center [1408, 248] width 16 height 16
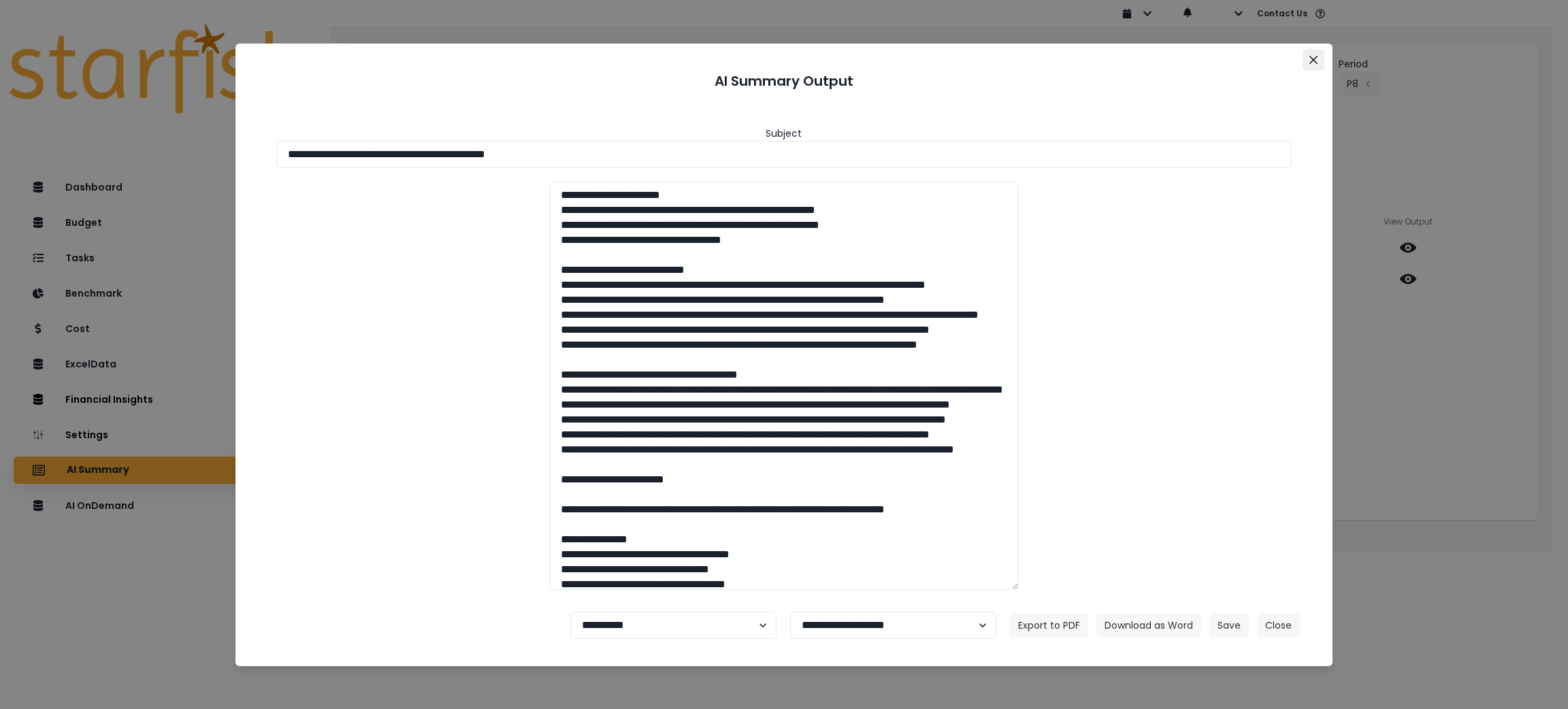
click at [1045, 60] on icon "Close" at bounding box center [1314, 60] width 8 height 8
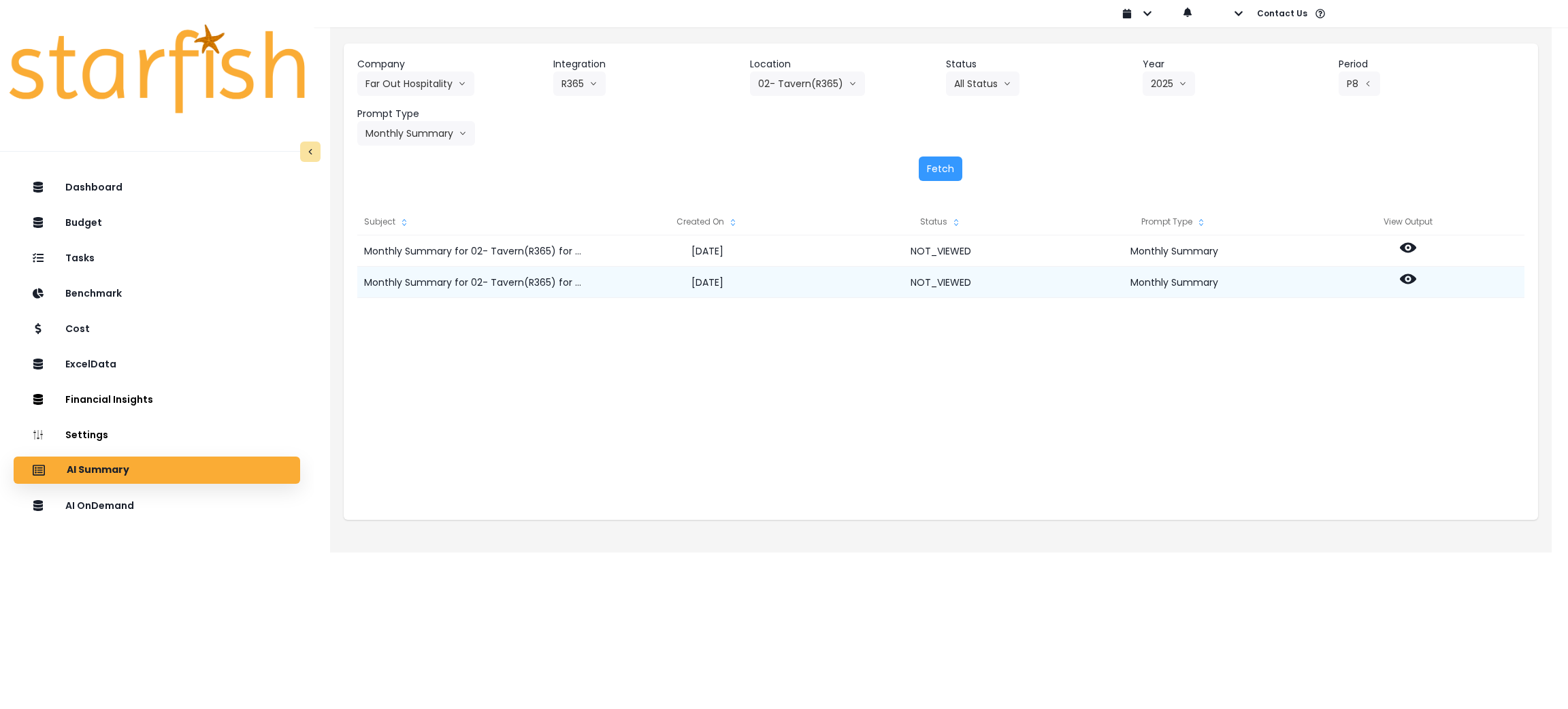
click at [1045, 277] on icon at bounding box center [1408, 279] width 16 height 11
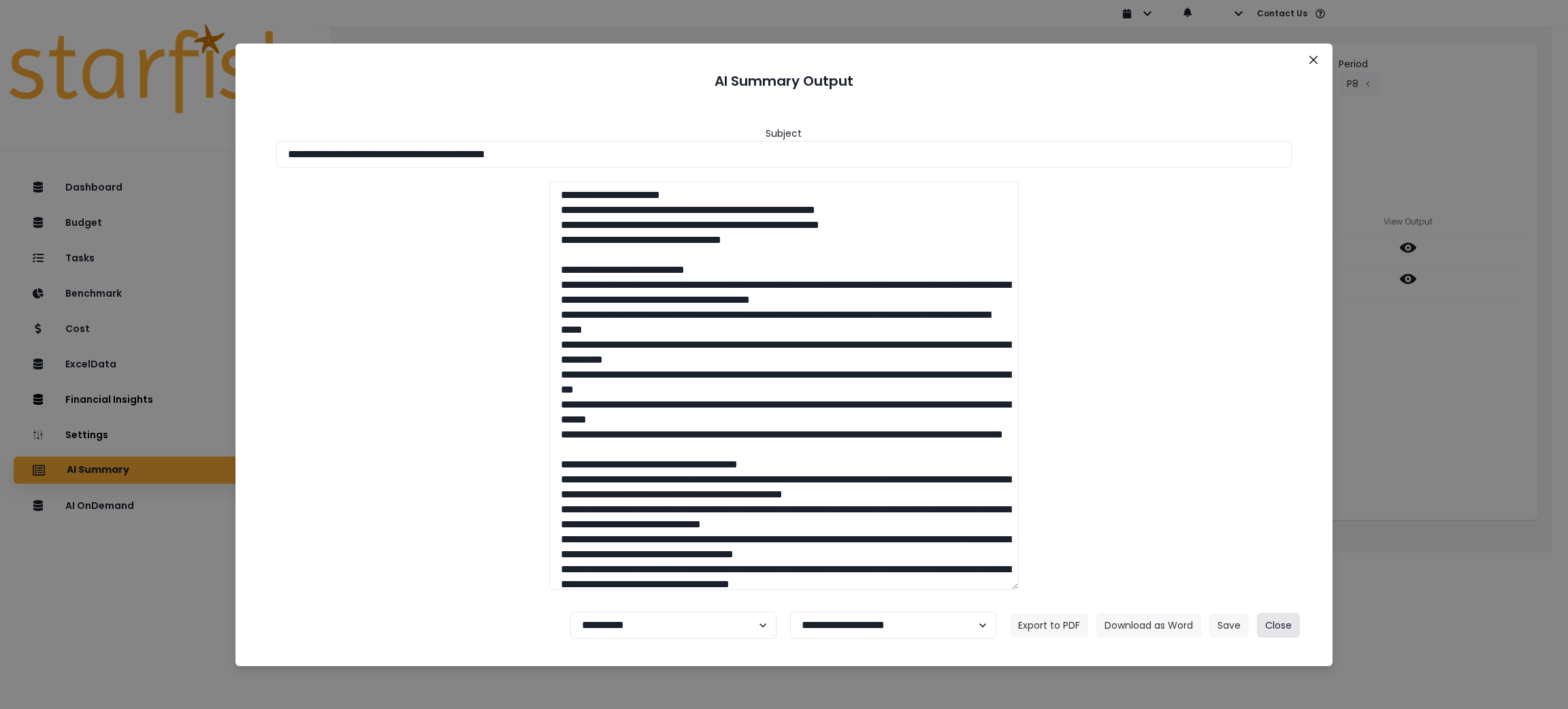
click at [1045, 472] on button "Close" at bounding box center [1278, 625] width 43 height 24
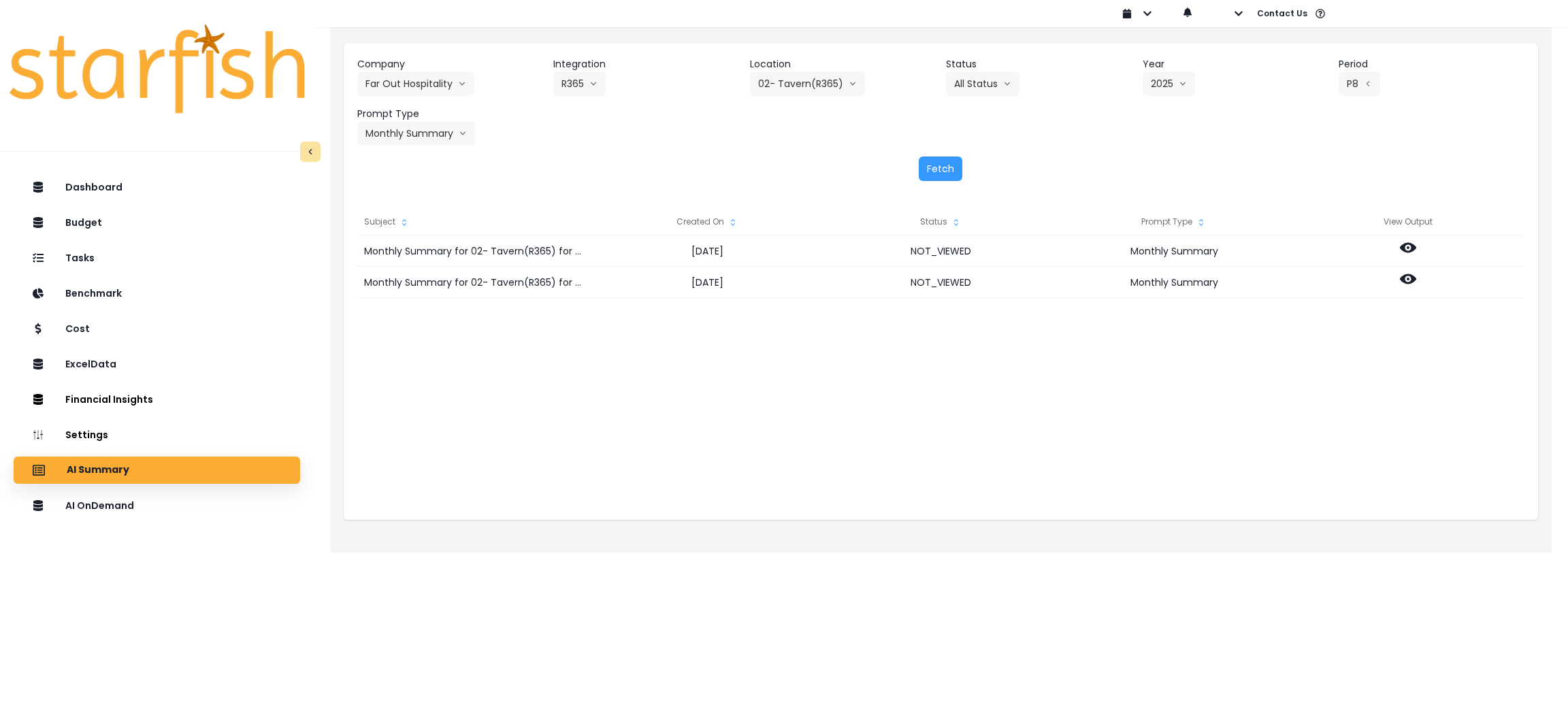
click at [1045, 443] on div "Monthly Summary for 02- Tavern(R365) for P8 2025 [DATE] NOT_VIEWED Monthly Summ…" at bounding box center [941, 371] width 1167 height 272
click at [141, 472] on div "AI OnDemand" at bounding box center [157, 505] width 265 height 28
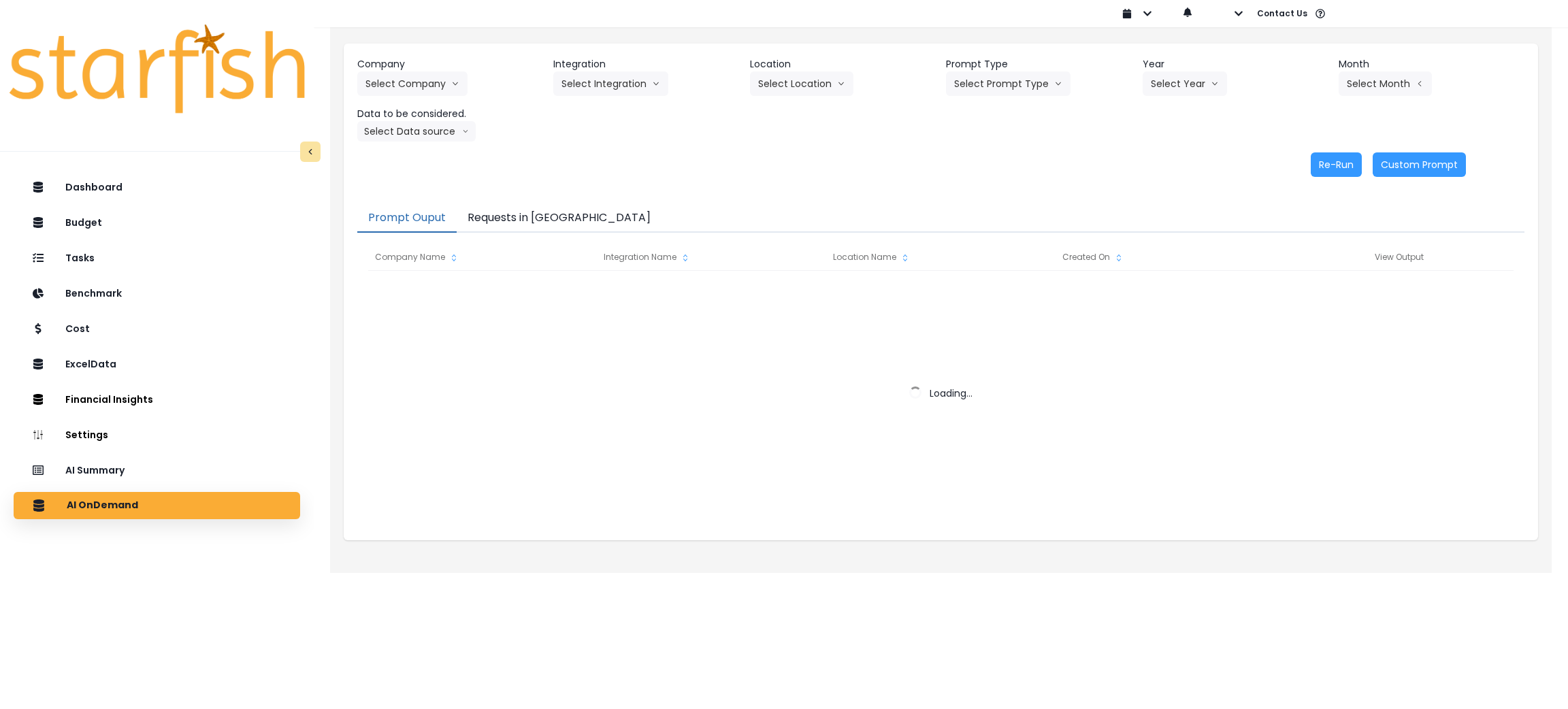
click at [574, 136] on div "Company Select Company Integration Select Integration Location Select Location …" at bounding box center [941, 99] width 1167 height 84
click at [451, 88] on icon "arrow down line" at bounding box center [455, 84] width 8 height 14
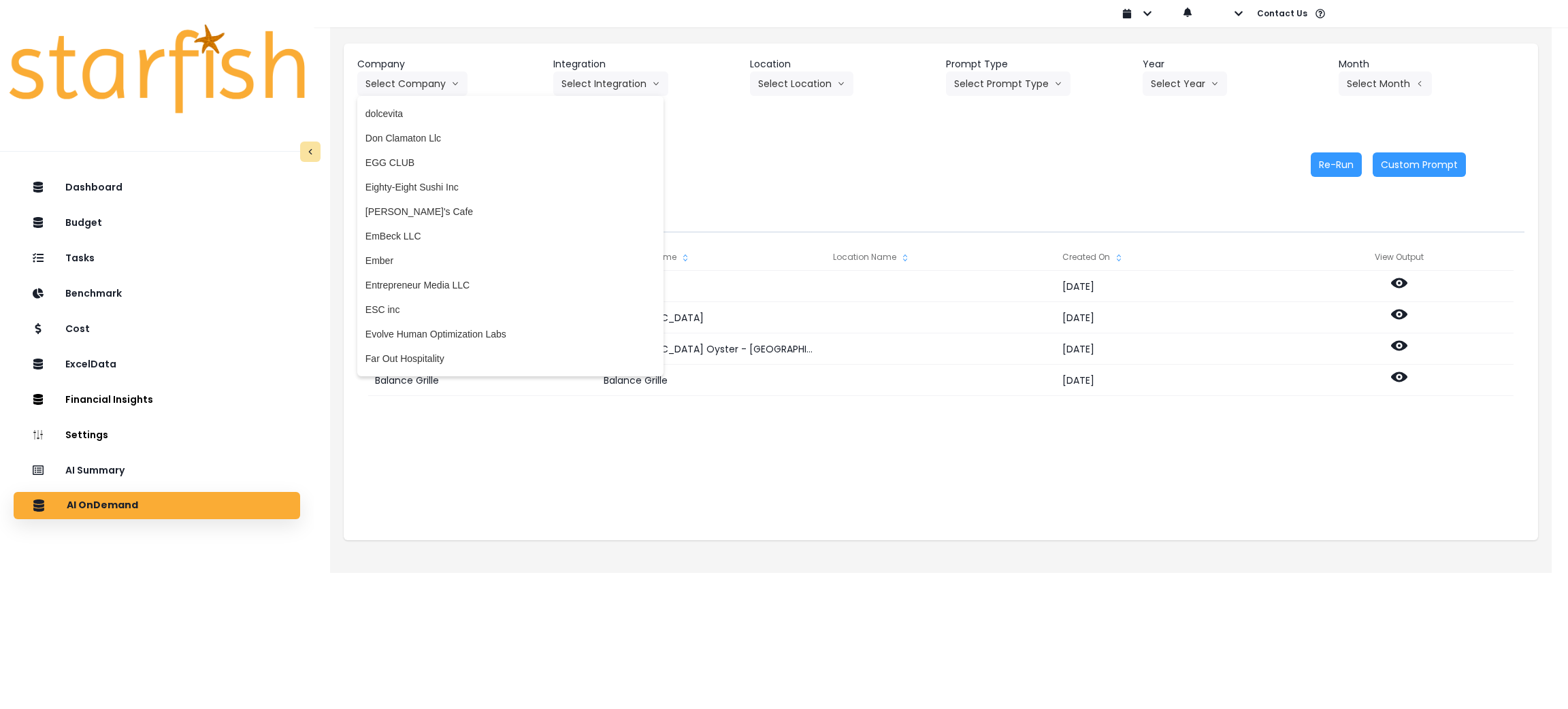
scroll to position [918, 0]
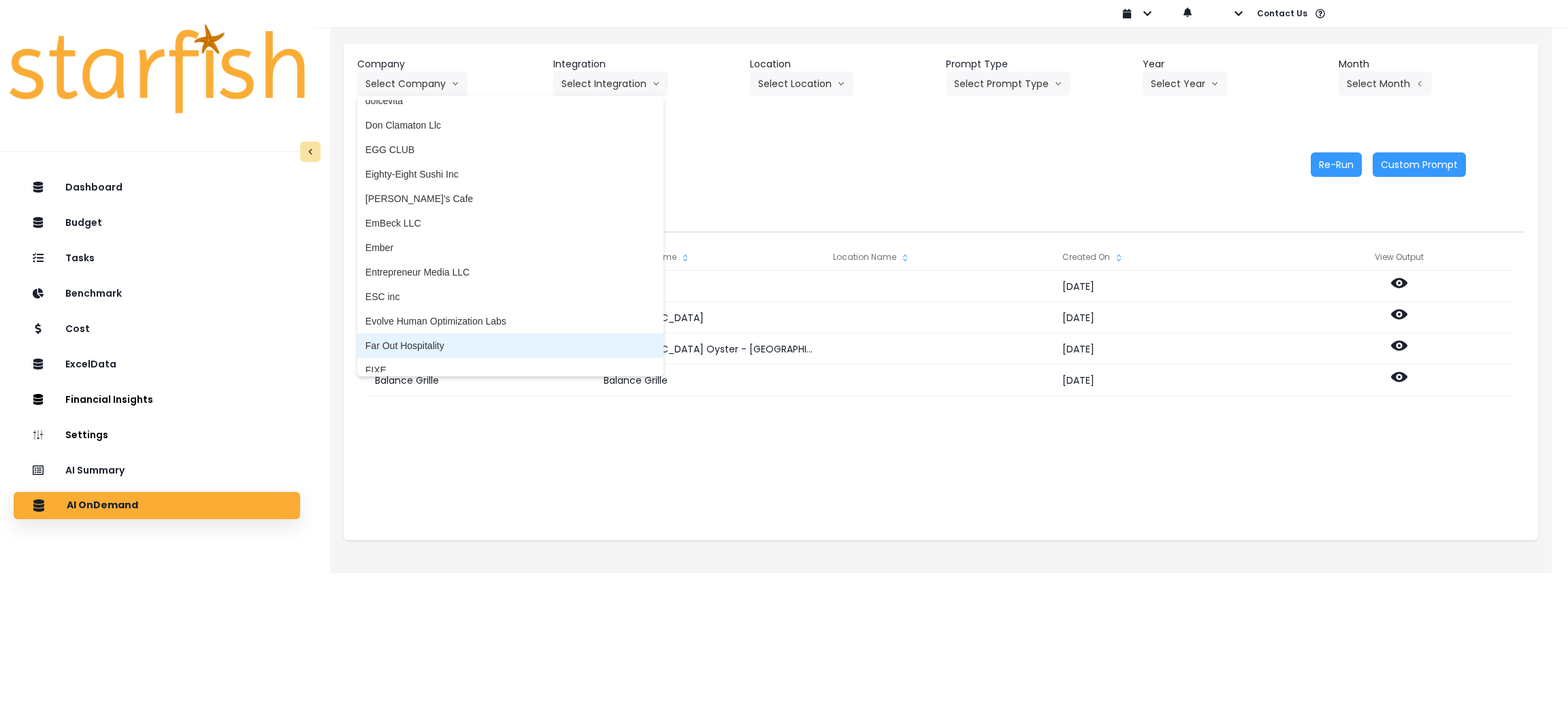
click at [422, 342] on span "Far Out Hospitality" at bounding box center [510, 345] width 290 height 14
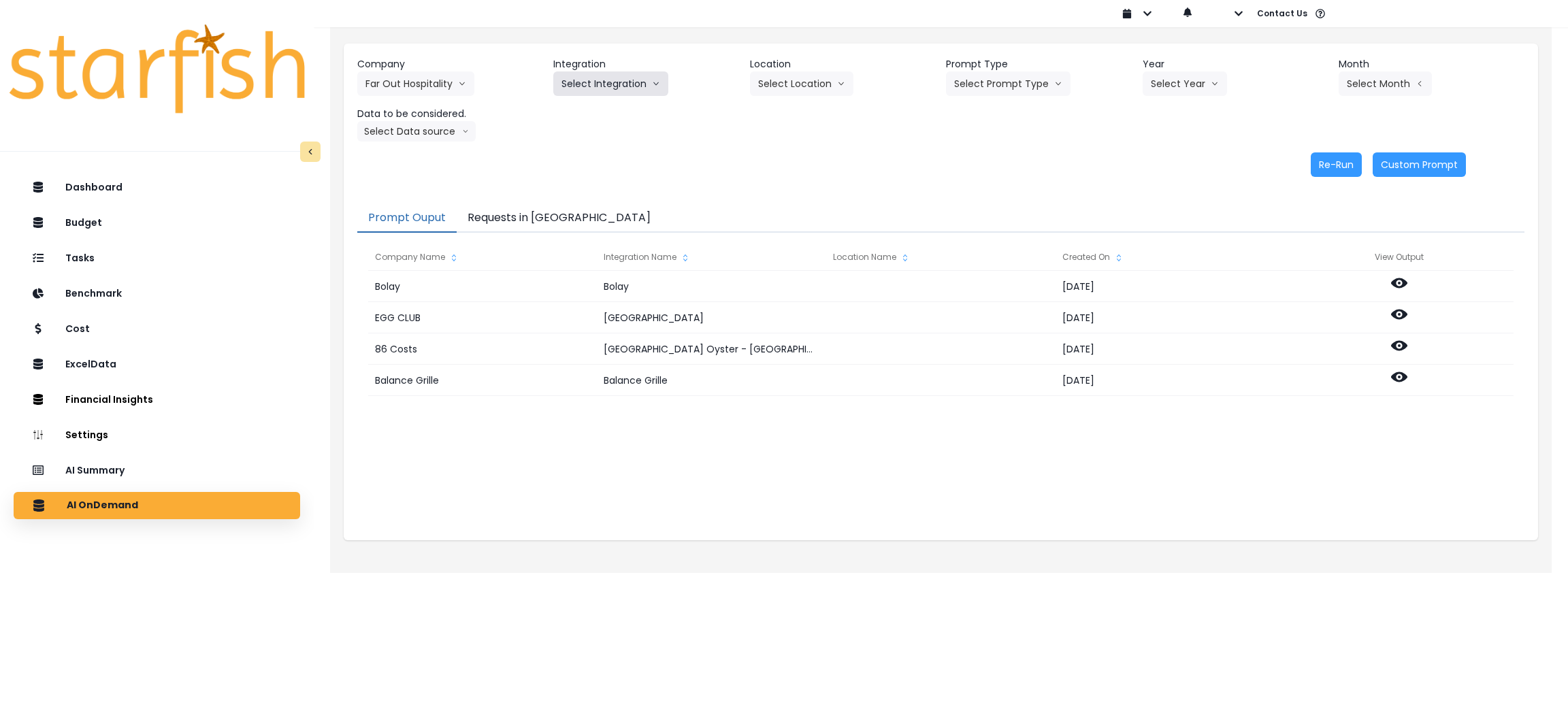
click at [603, 76] on button "Select Integration" at bounding box center [611, 84] width 115 height 24
click at [577, 110] on span "R365" at bounding box center [573, 112] width 23 height 14
click at [1026, 84] on button "Select Prompt Type" at bounding box center [1007, 84] width 124 height 24
click at [1005, 188] on span "Monthly Summary" at bounding box center [993, 185] width 77 height 14
click at [1045, 79] on button "Select Year" at bounding box center [1185, 84] width 84 height 24
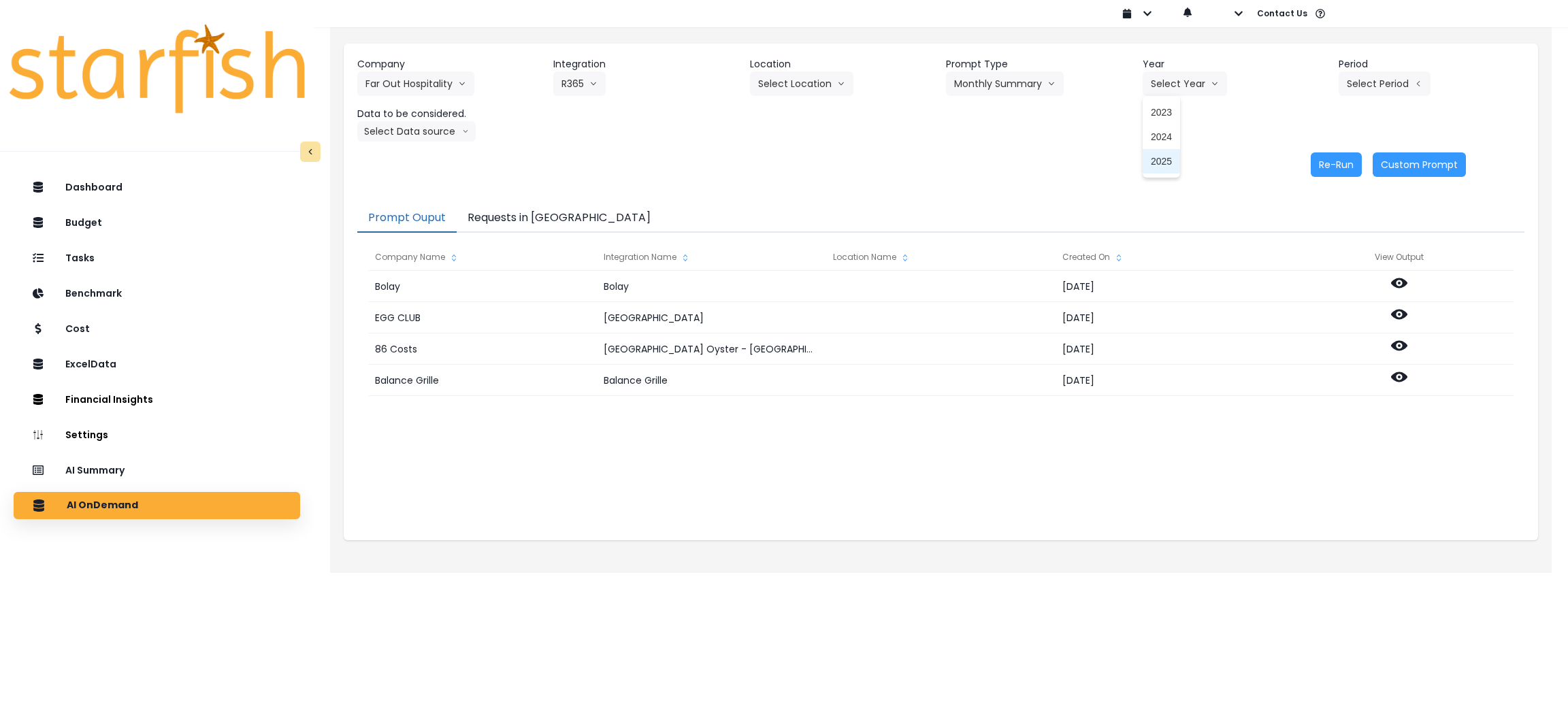
click at [1045, 162] on span "2025" at bounding box center [1162, 161] width 21 height 14
click at [1045, 77] on button "Select Period" at bounding box center [1384, 84] width 92 height 24
click at [1045, 255] on span "P8" at bounding box center [1323, 259] width 17 height 14
click at [405, 116] on header "Data to be considered." at bounding box center [450, 115] width 186 height 15
click at [406, 128] on button "Select Data source" at bounding box center [417, 131] width 119 height 20
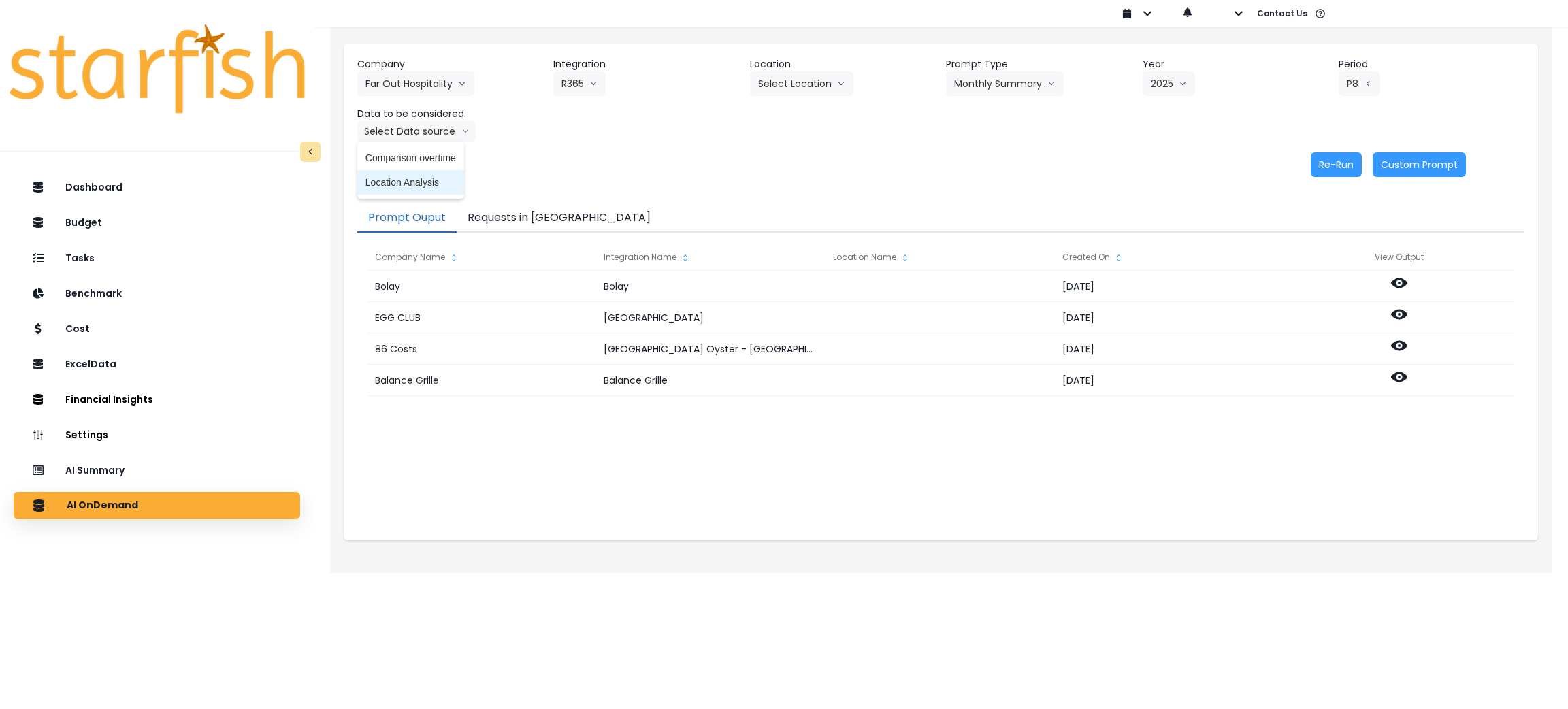
click at [414, 185] on span "Location Analysis" at bounding box center [410, 182] width 90 height 14
click at [1045, 165] on button "Re-Run" at bounding box center [1336, 165] width 51 height 24
click at [544, 214] on button "Requests in [GEOGRAPHIC_DATA]" at bounding box center [559, 218] width 205 height 28
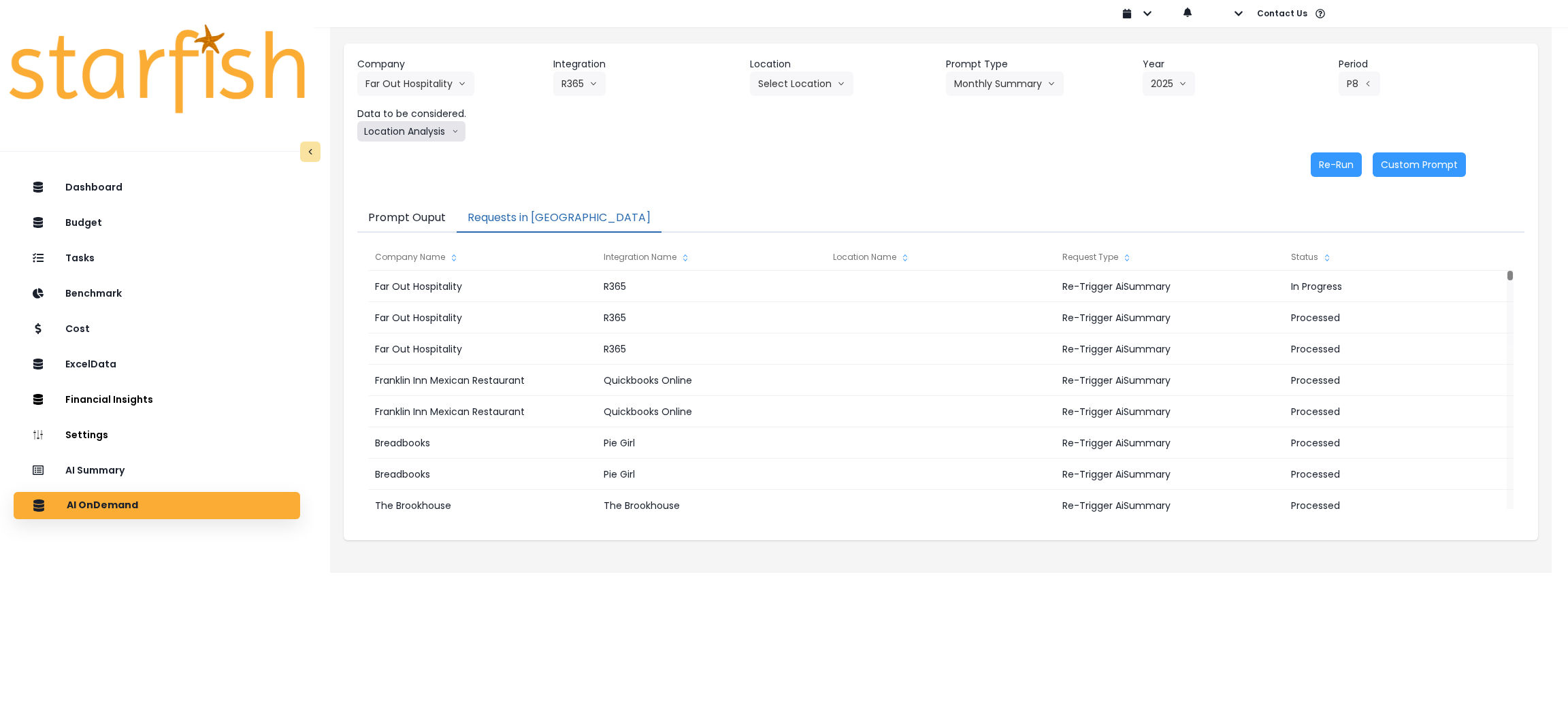
click at [404, 137] on button "Location Analysis" at bounding box center [411, 131] width 108 height 20
click at [398, 158] on span "Comparison overtime" at bounding box center [410, 158] width 90 height 14
click at [1045, 174] on button "Re-Run" at bounding box center [1336, 165] width 51 height 24
